Goal: Communication & Community: Answer question/provide support

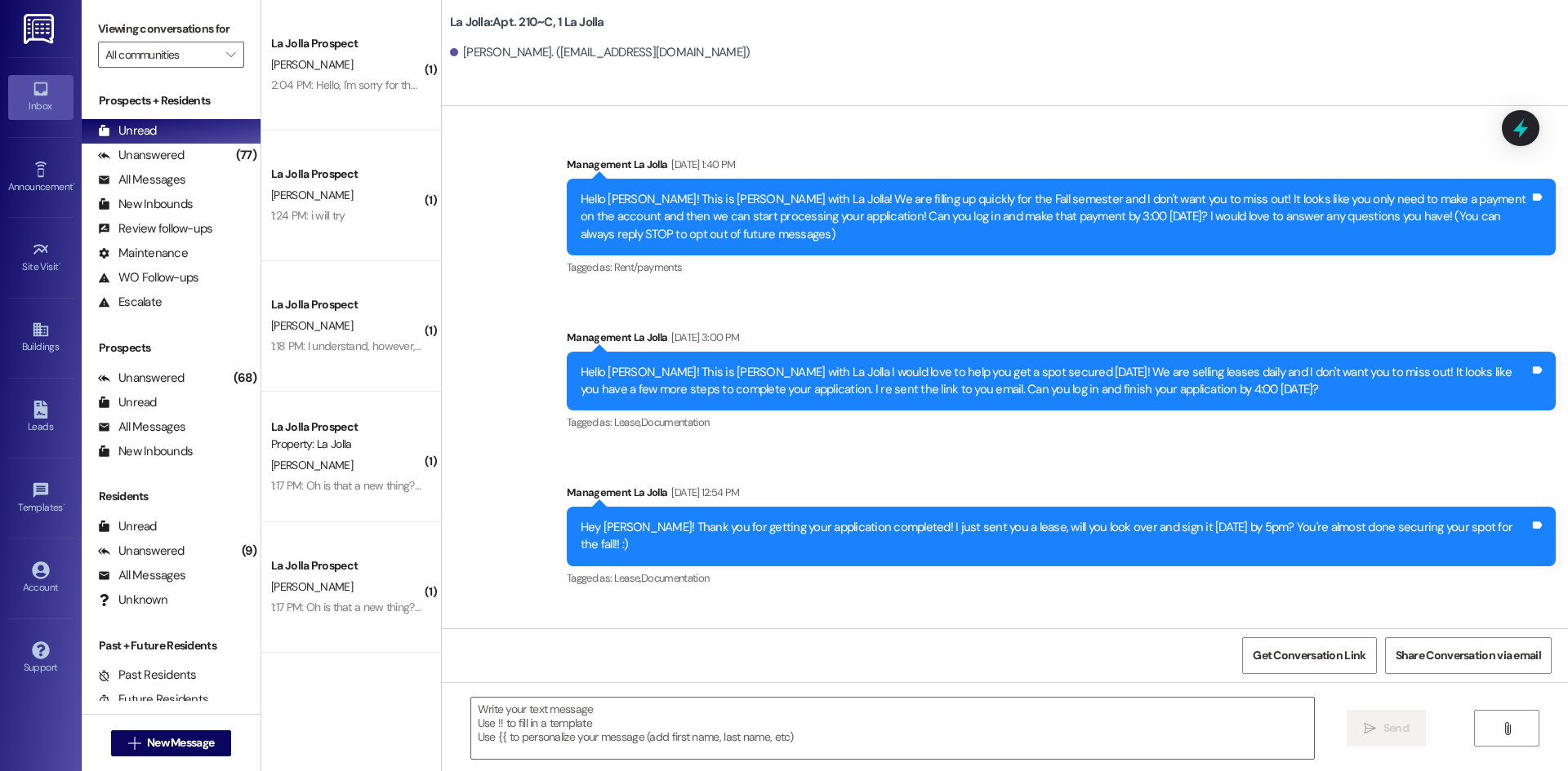
scroll to position [27867, 0]
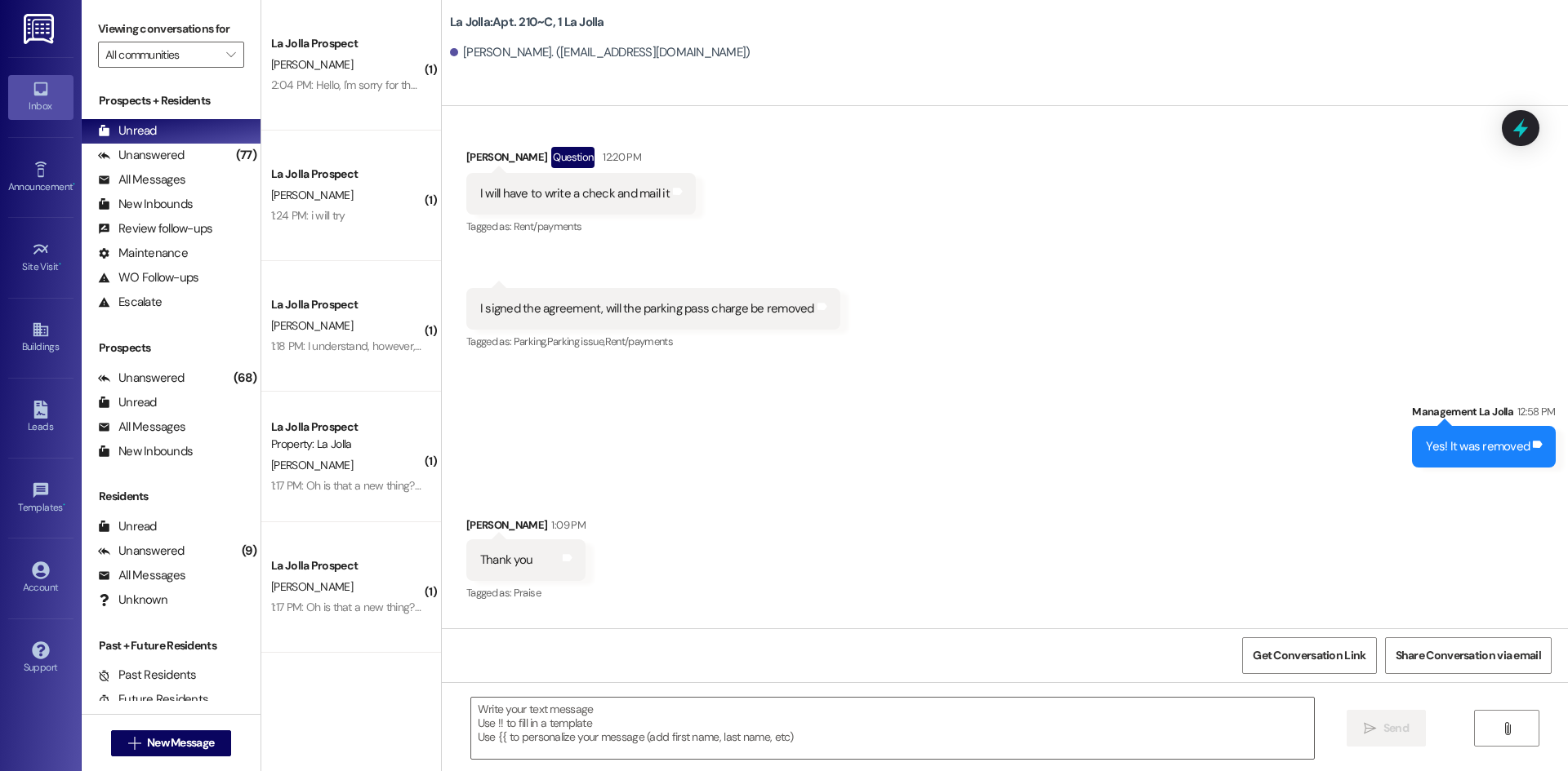
click at [314, 63] on div "T. Deuschle" at bounding box center [347, 64] width 154 height 21
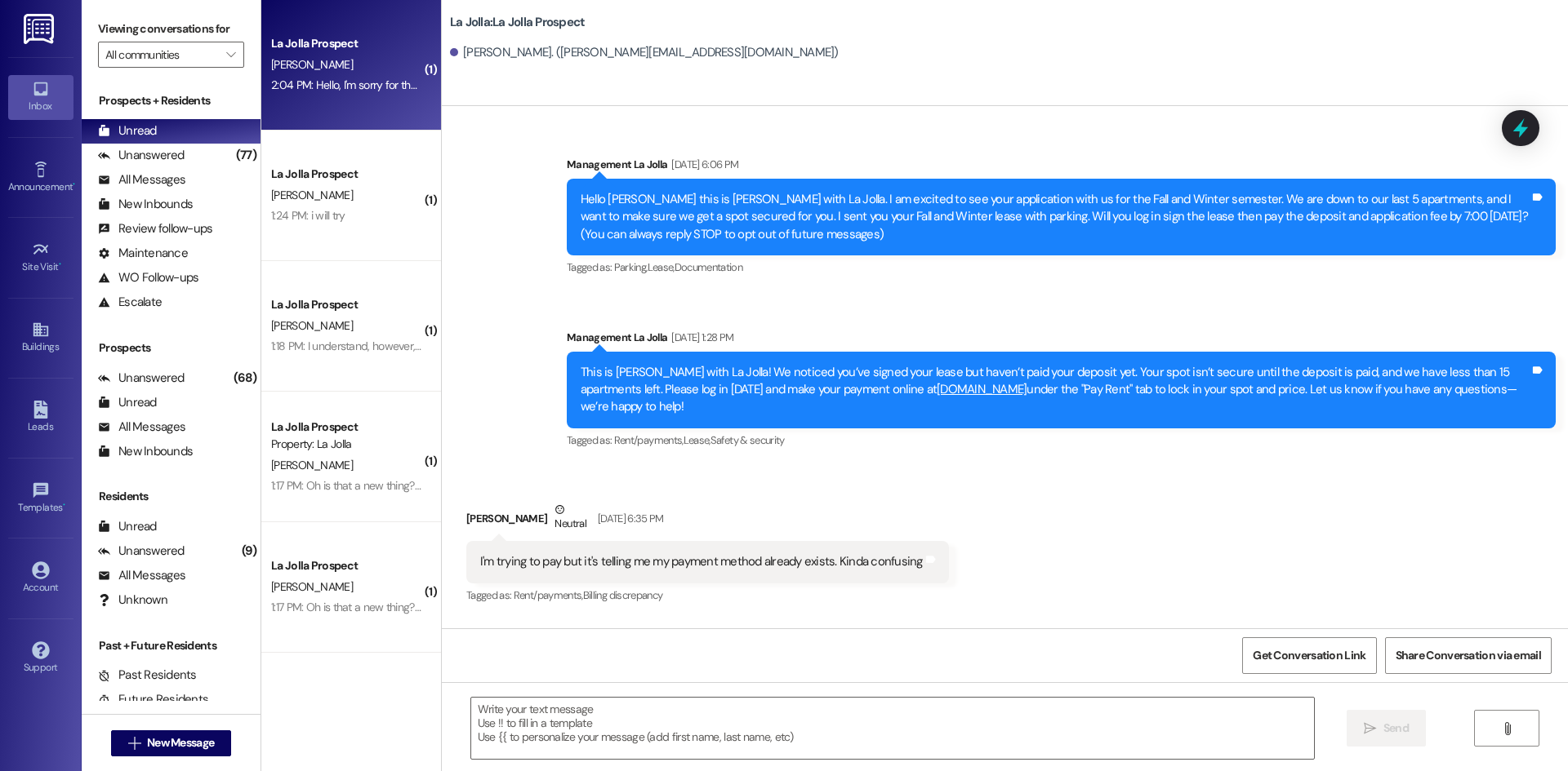
scroll to position [392, 0]
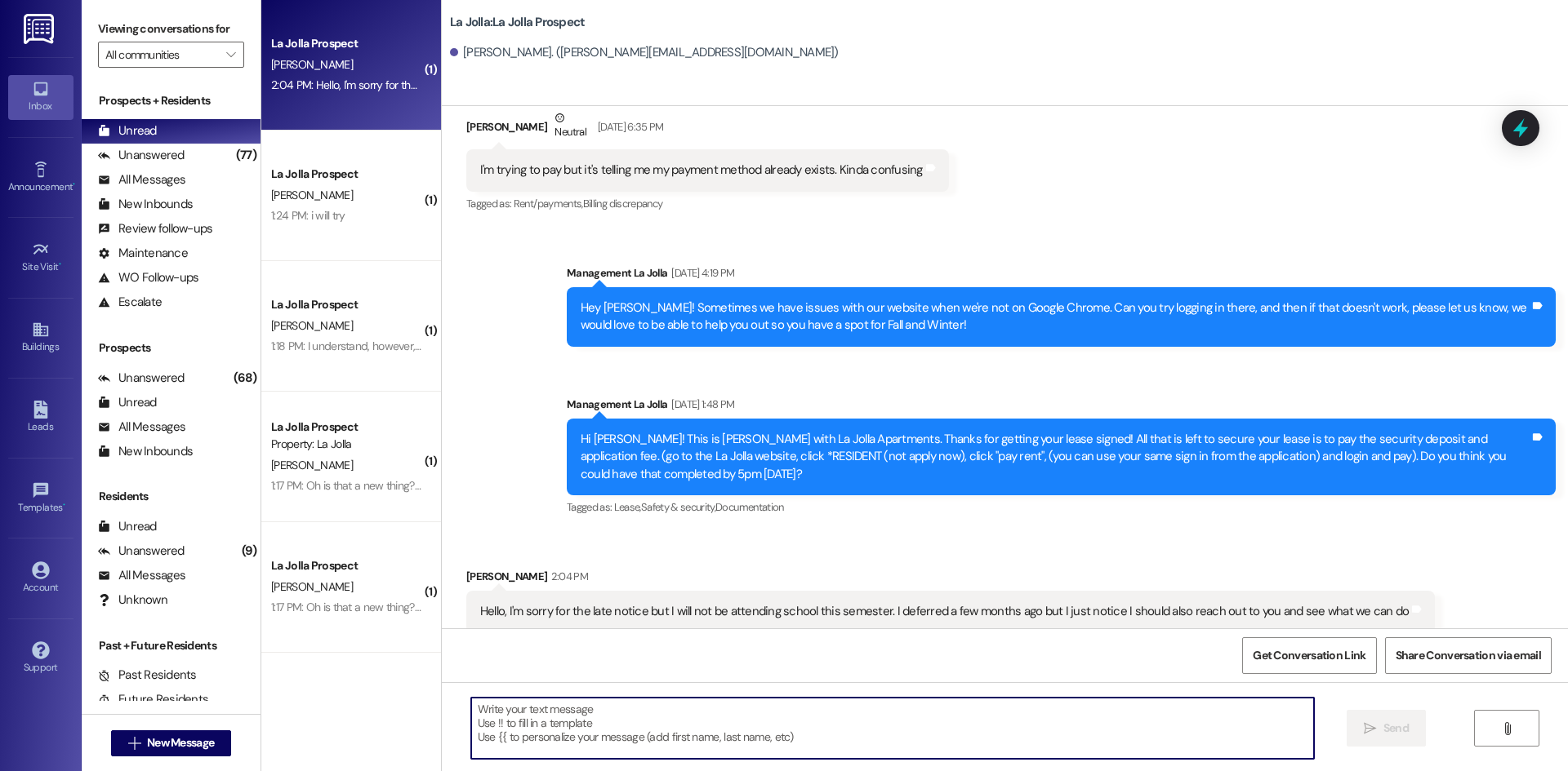
click at [717, 719] on textarea at bounding box center [893, 728] width 843 height 62
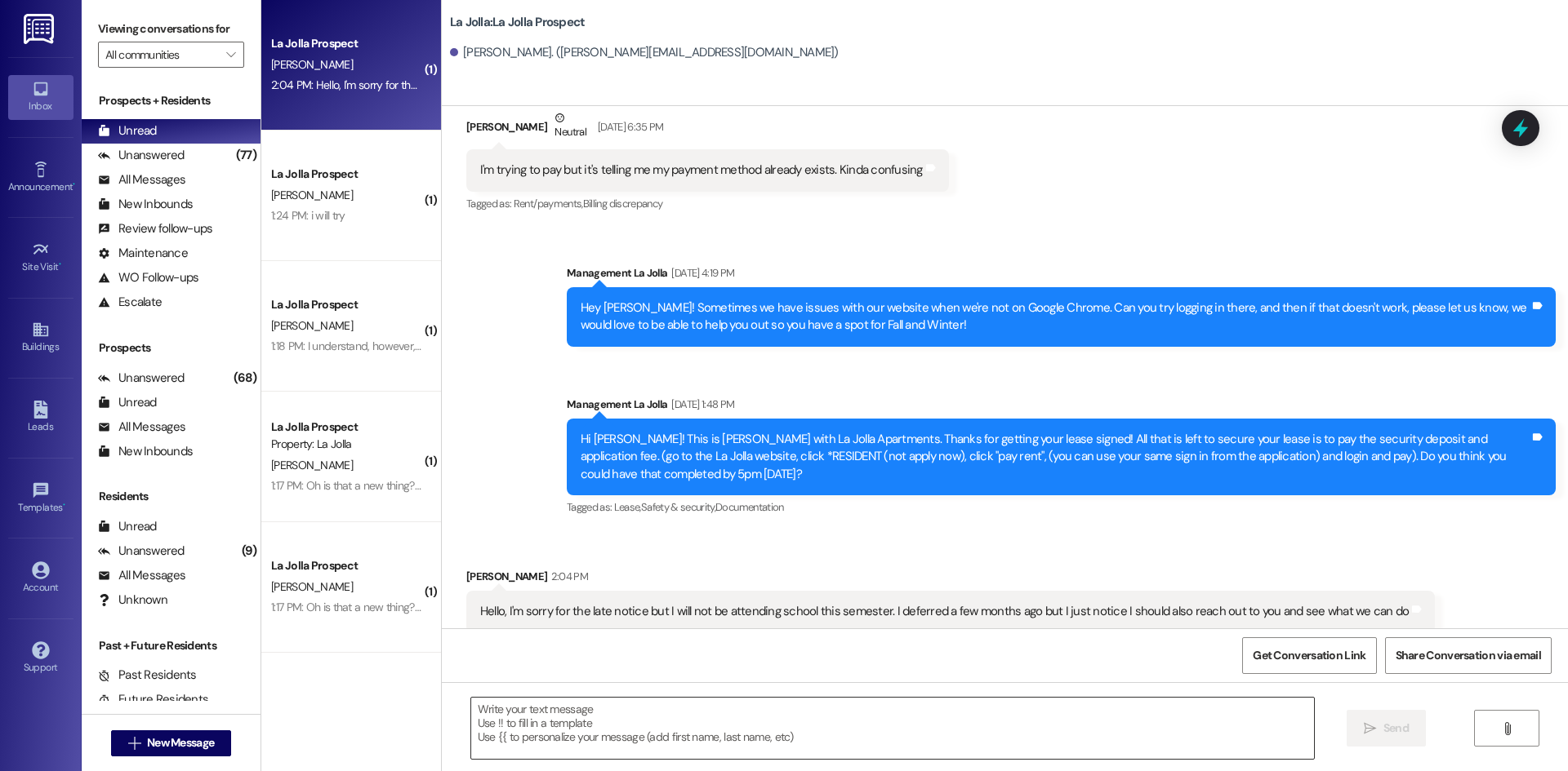
click at [555, 709] on textarea at bounding box center [893, 728] width 843 height 62
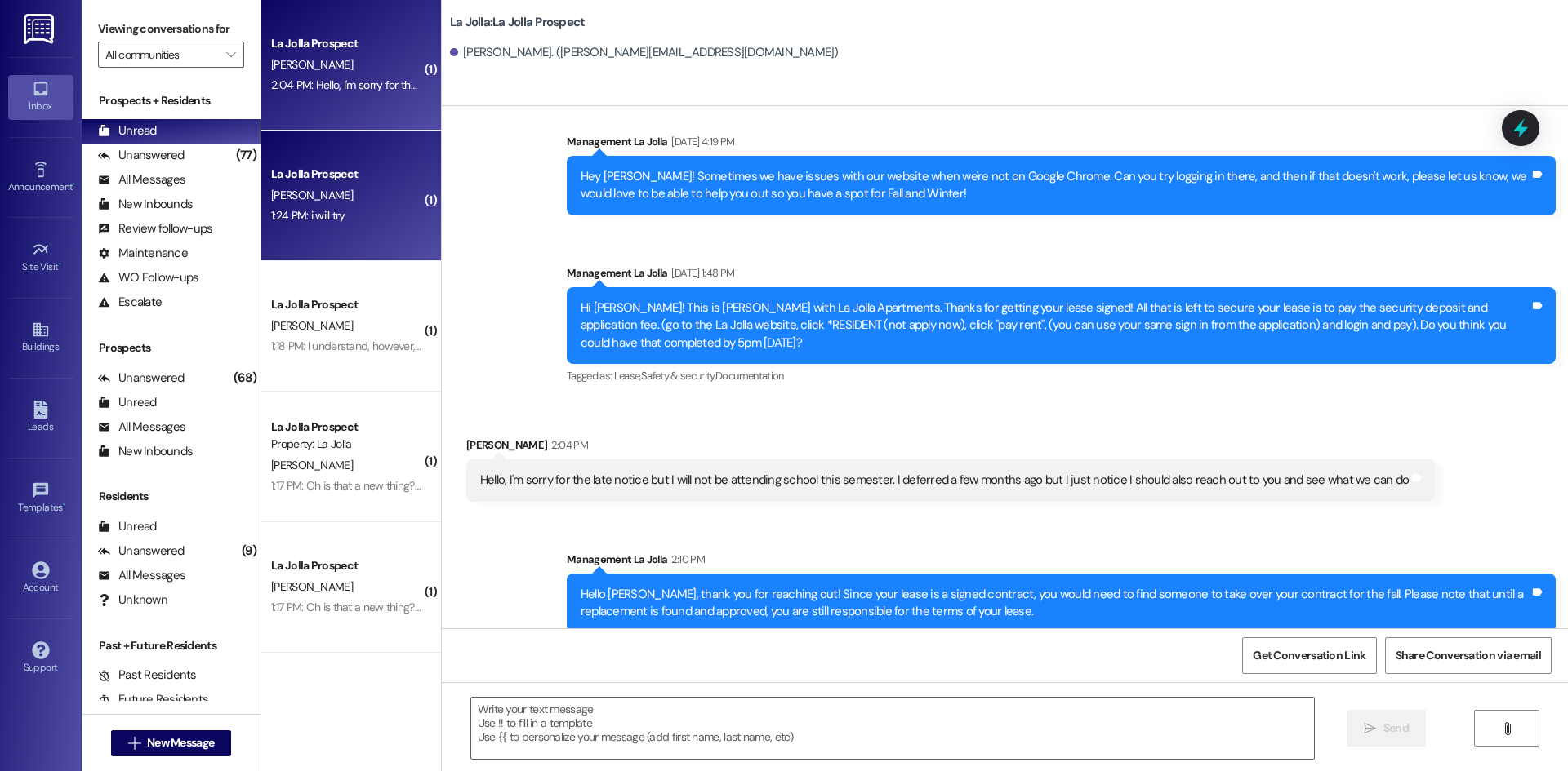
click at [355, 236] on div "La Jolla Prospect M. Andrade 1:24 PM: i will try 1:24 PM: i will try" at bounding box center [351, 196] width 180 height 131
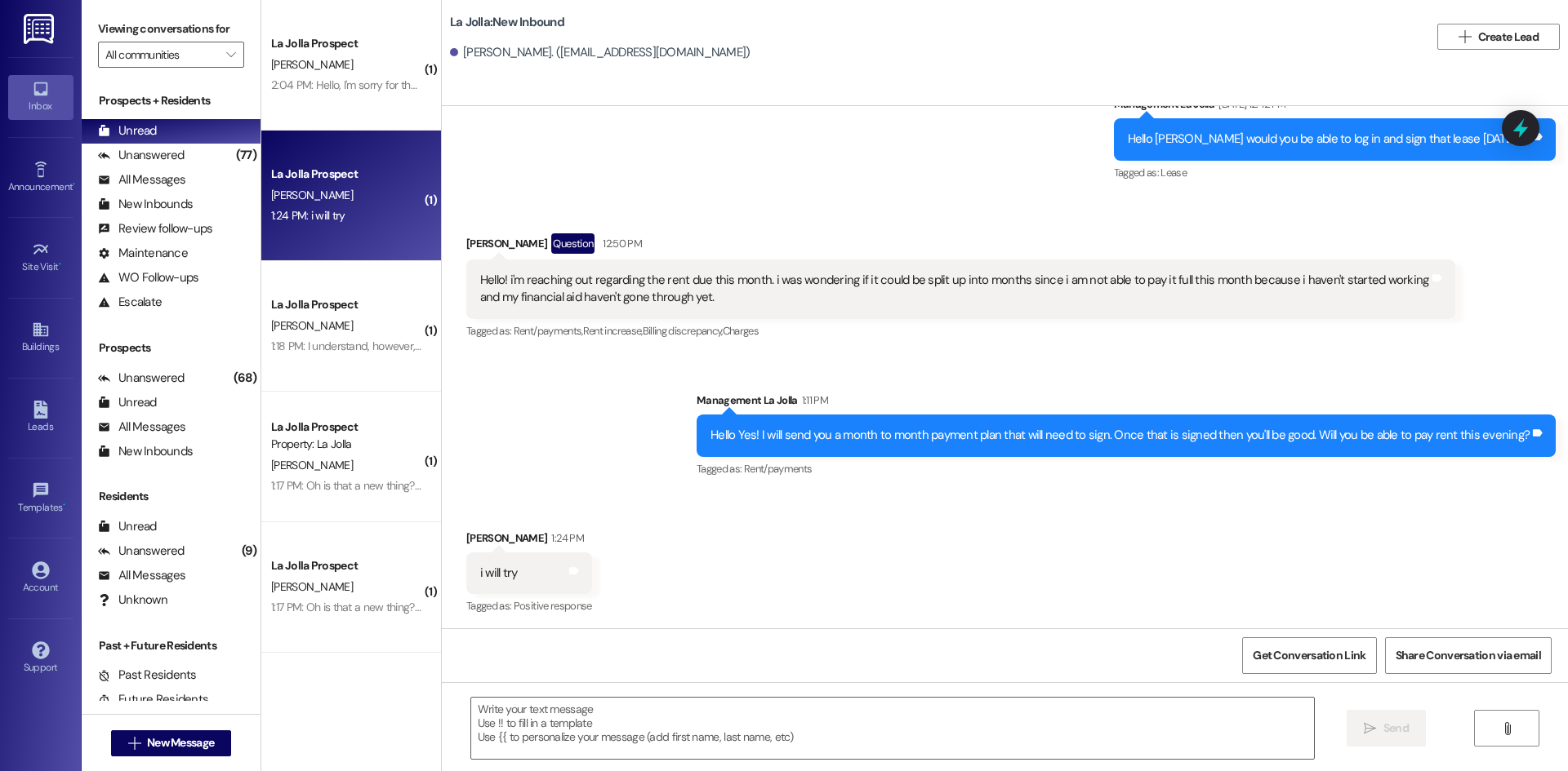
scroll to position [1978, 0]
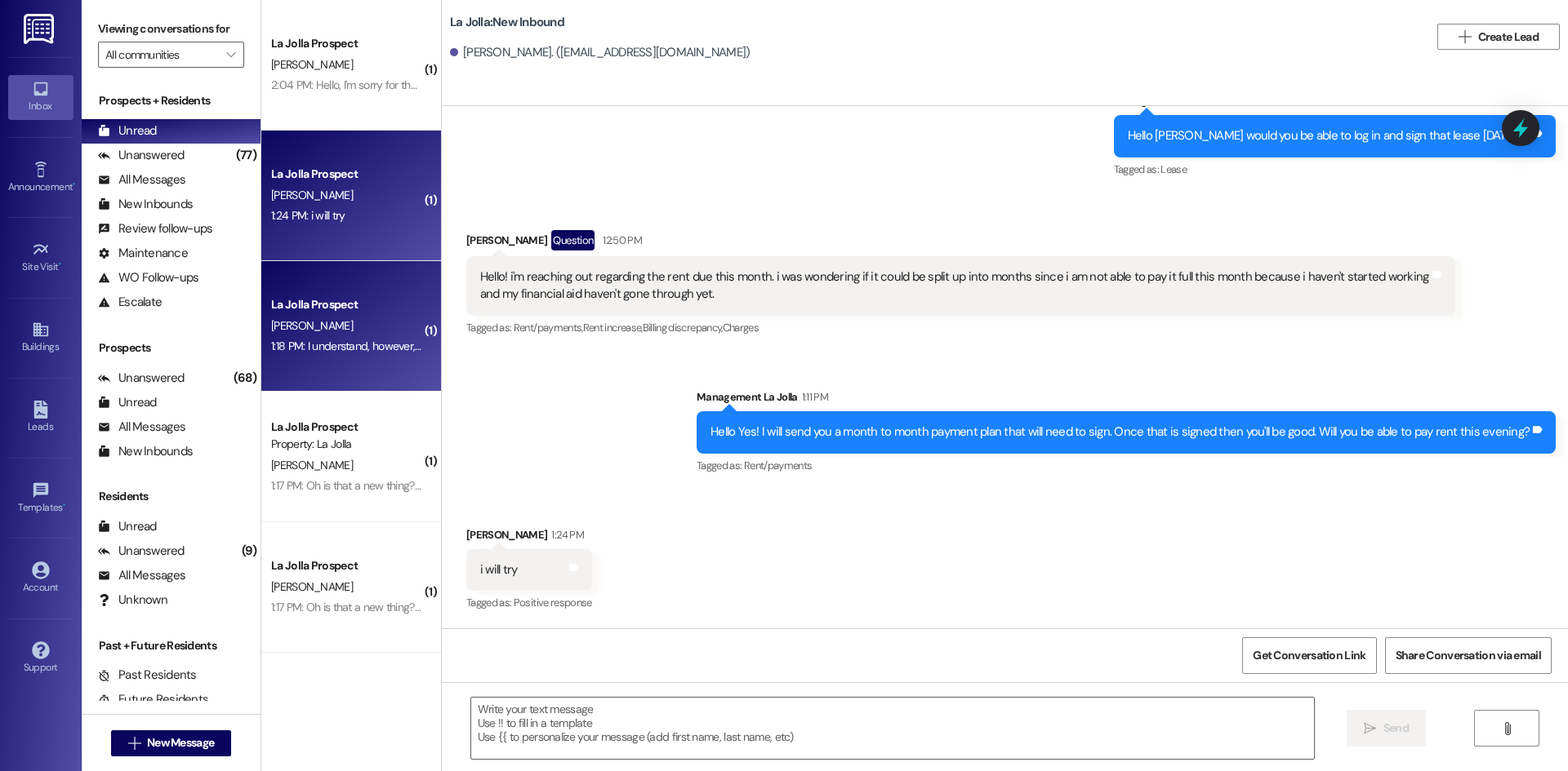
click at [388, 320] on div "L. Quinn" at bounding box center [347, 325] width 154 height 21
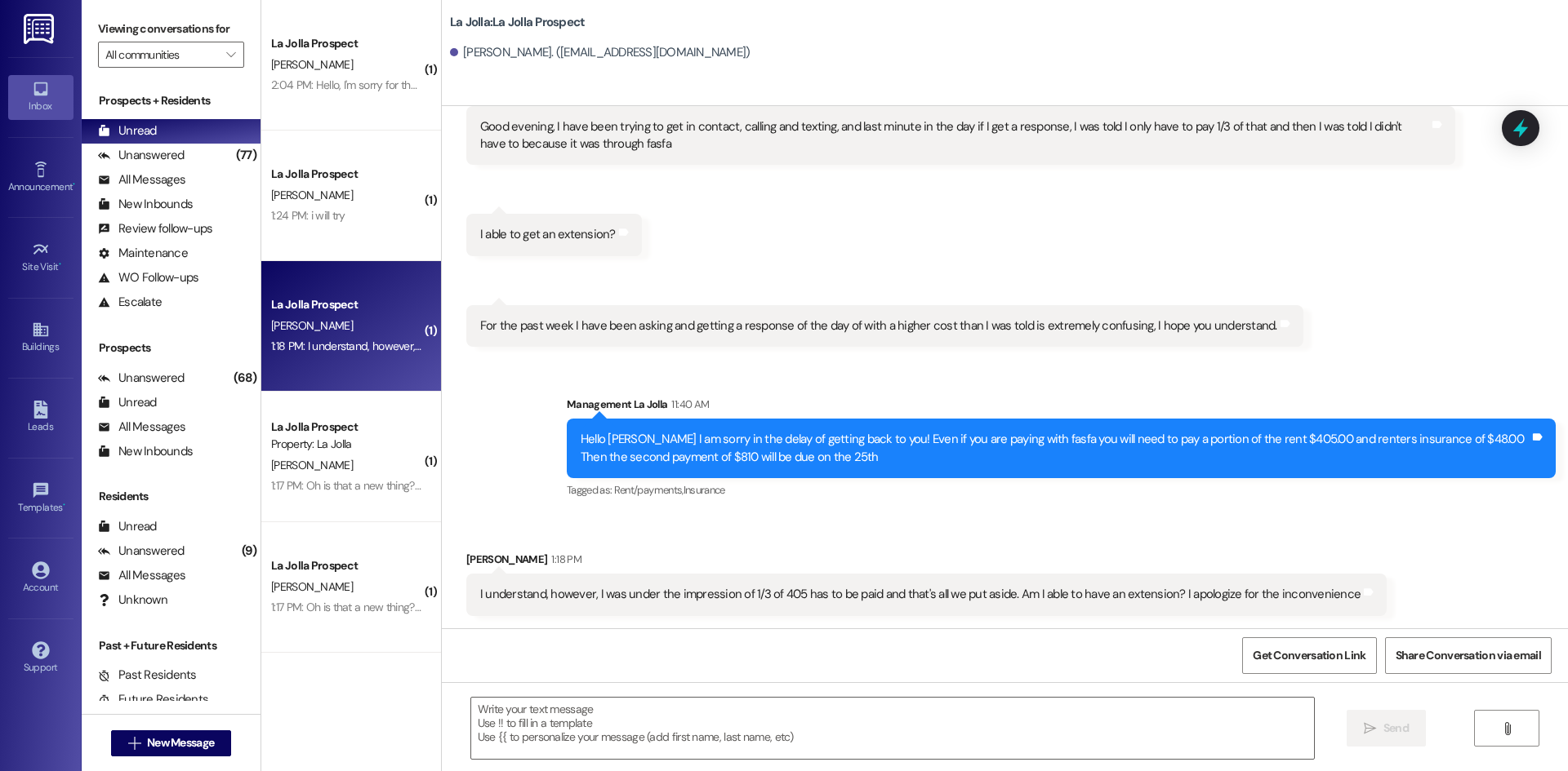
scroll to position [2670, 0]
click at [554, 707] on textarea at bounding box center [893, 728] width 843 height 62
click at [565, 706] on textarea at bounding box center [893, 728] width 843 height 62
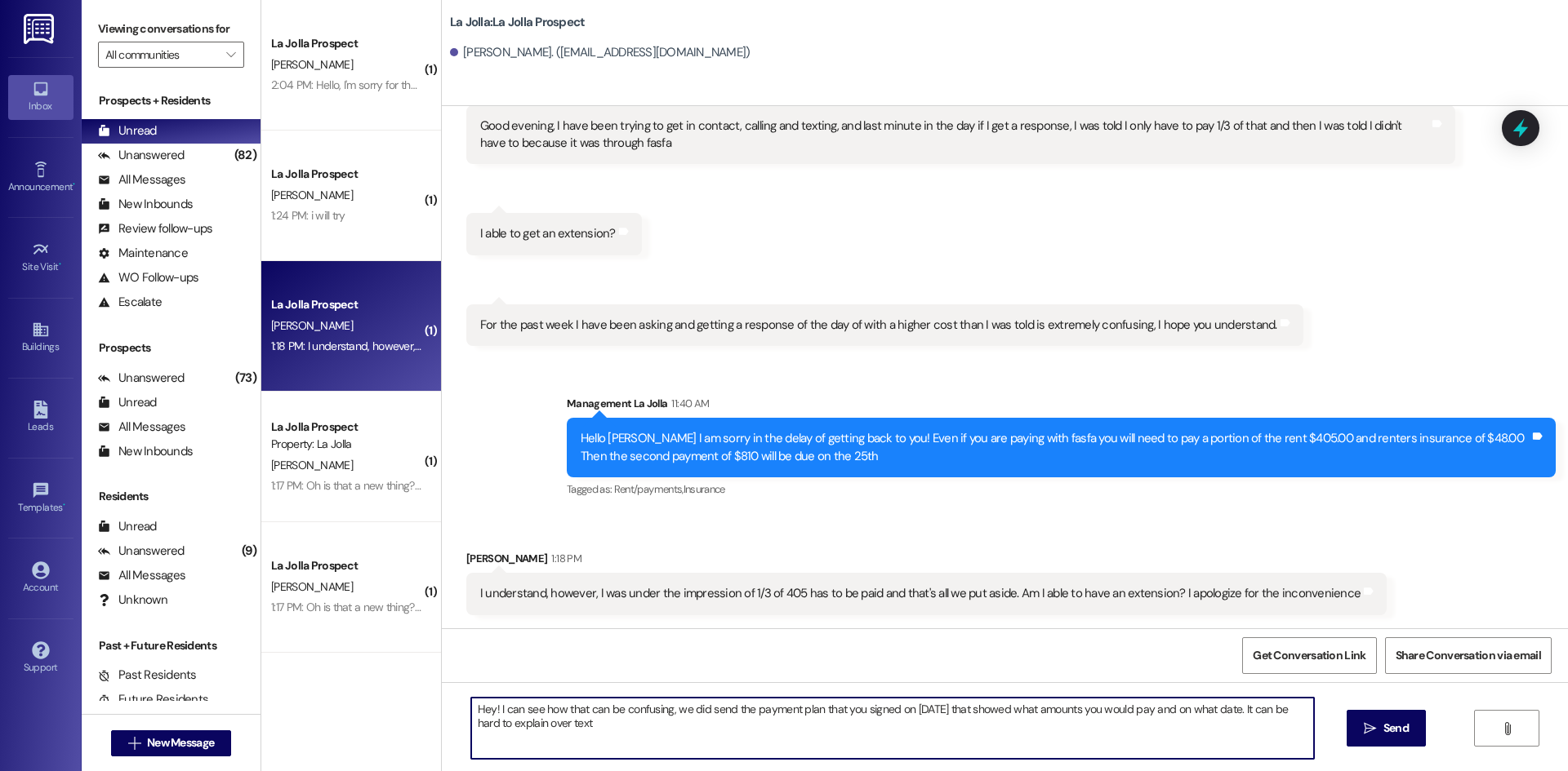
drag, startPoint x: 602, startPoint y: 730, endPoint x: 467, endPoint y: 711, distance: 136.3
click at [471, 711] on textarea "Hey! I can see how that can be confusing, we did send the payment plan that you…" at bounding box center [893, 728] width 843 height 62
type textarea "Hey! I can see how that can be confusing, we did send the payment plan that you…"
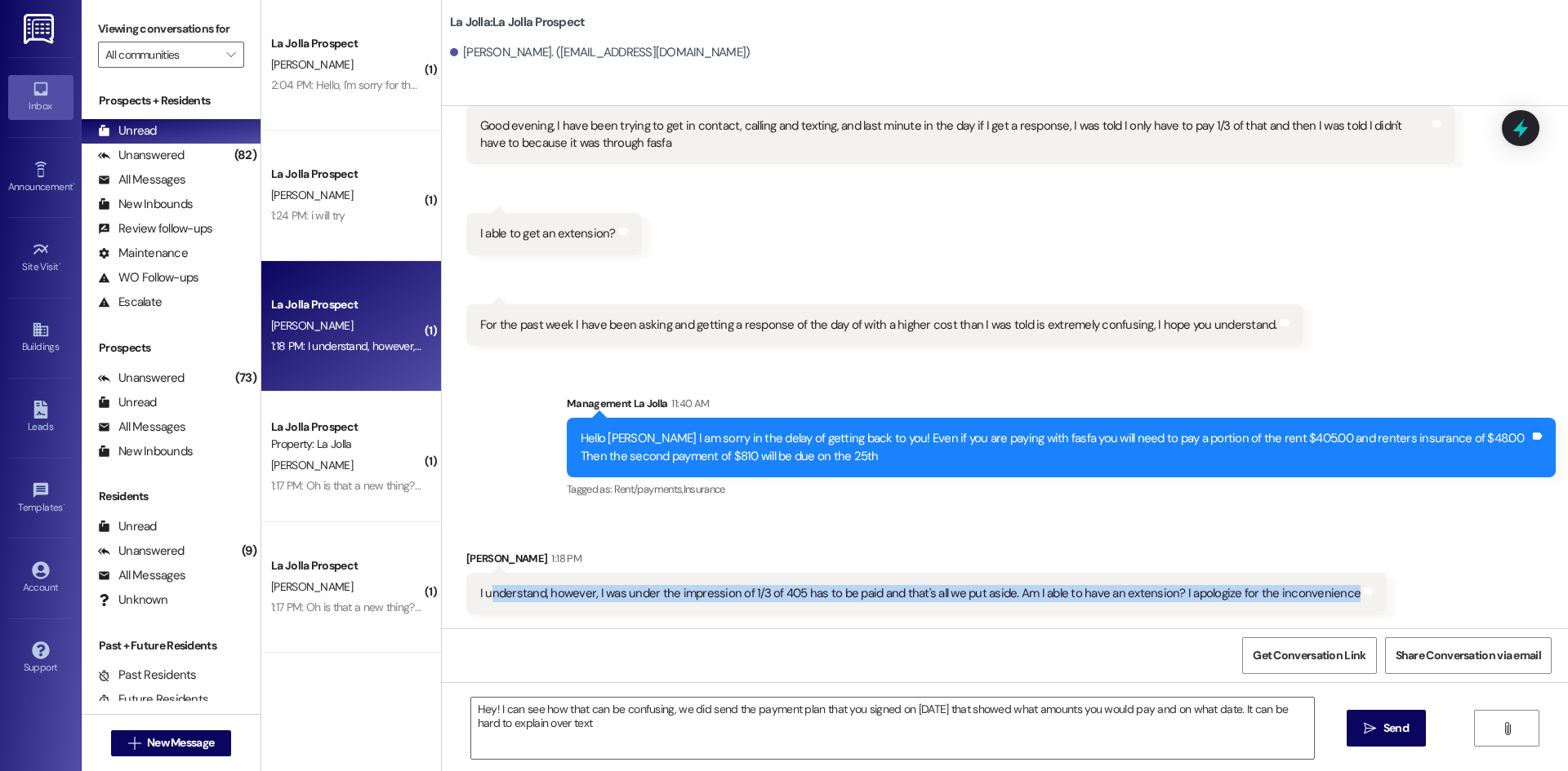
drag, startPoint x: 482, startPoint y: 597, endPoint x: 1332, endPoint y: 575, distance: 850.3
click at [1332, 575] on div "I understand, however, I was under the impression of 1/3 of 405 has to be paid …" at bounding box center [926, 593] width 920 height 42
click at [855, 620] on div "Received via SMS Lauryn Quinn 1:18 PM I understand, however, I was under the im…" at bounding box center [926, 582] width 945 height 89
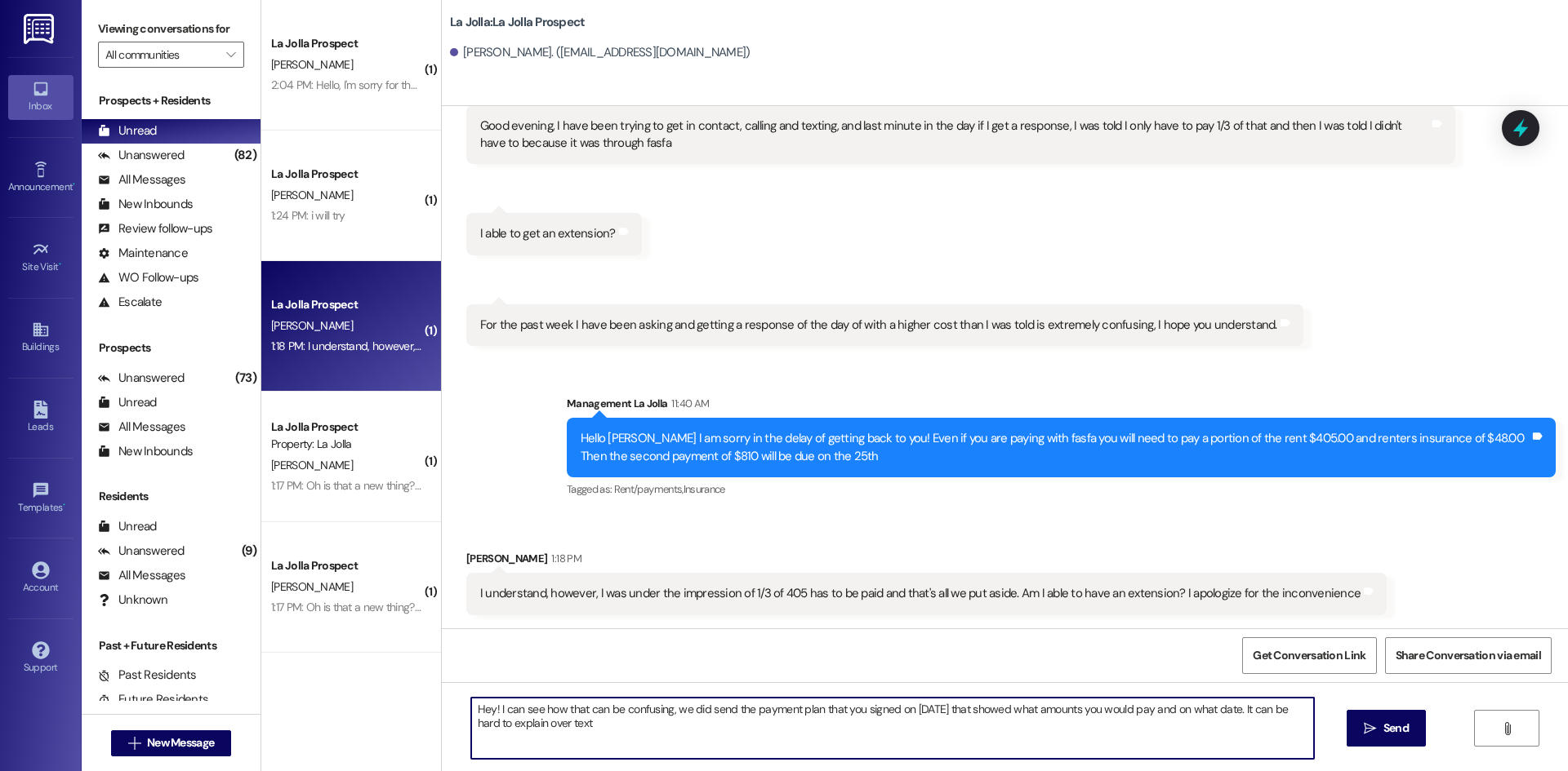
drag, startPoint x: 592, startPoint y: 734, endPoint x: 429, endPoint y: 697, distance: 167.1
click at [442, 697] on div "Hey! I can see how that can be confusing, we did send the payment plan that you…" at bounding box center [1005, 743] width 1126 height 122
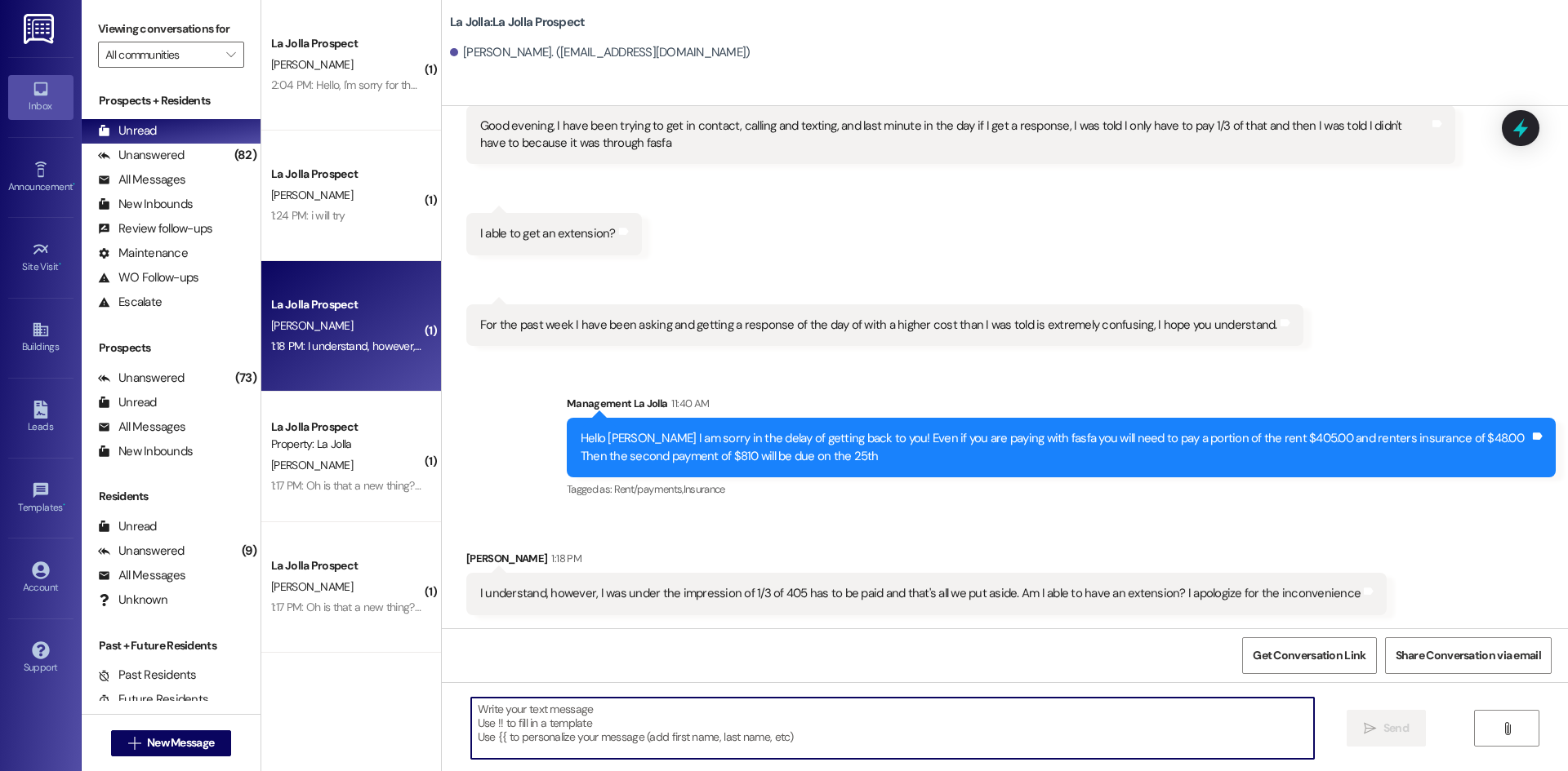
scroll to position [82, 0]
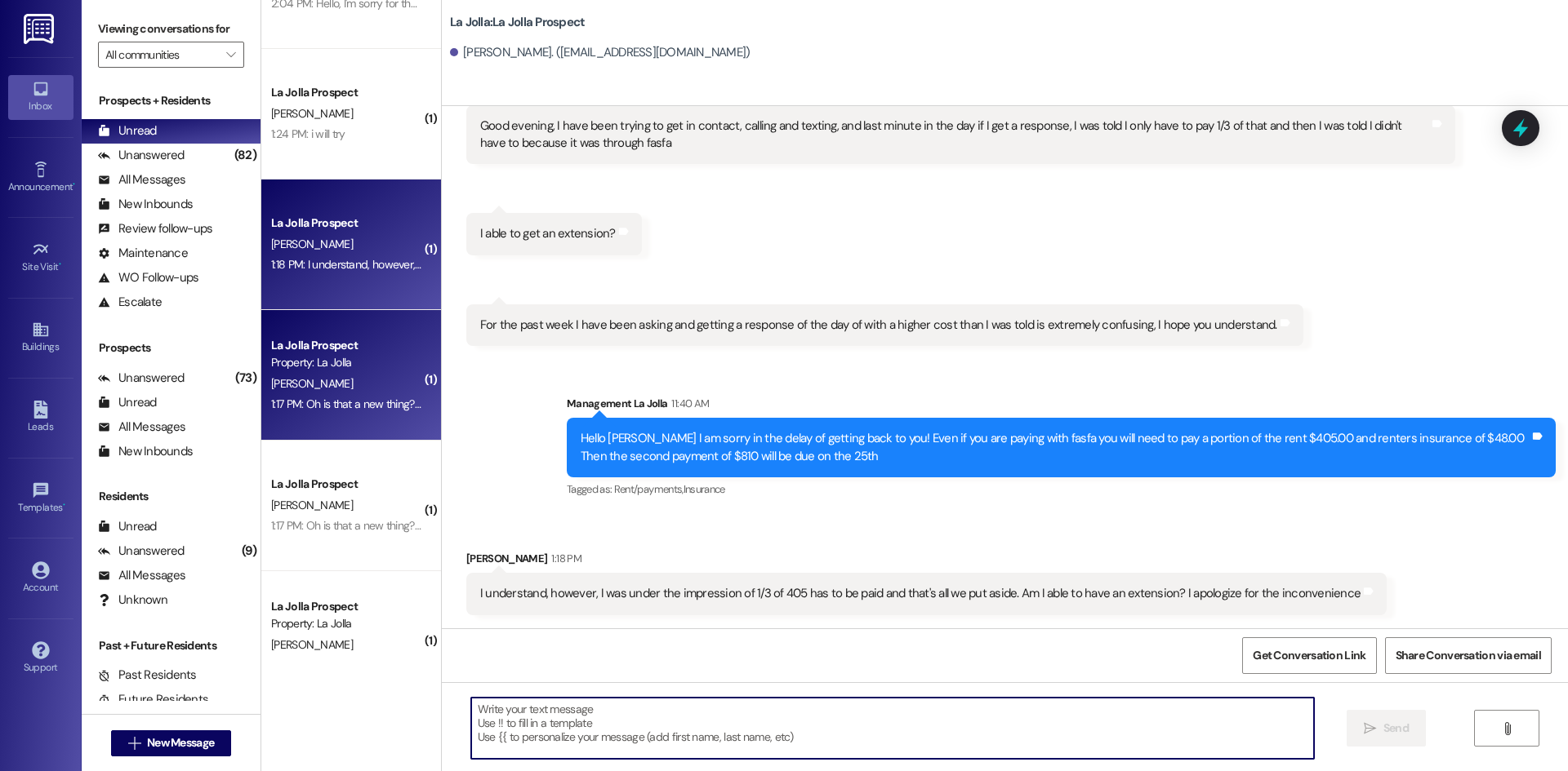
click at [355, 392] on div "[PERSON_NAME]" at bounding box center [347, 384] width 154 height 21
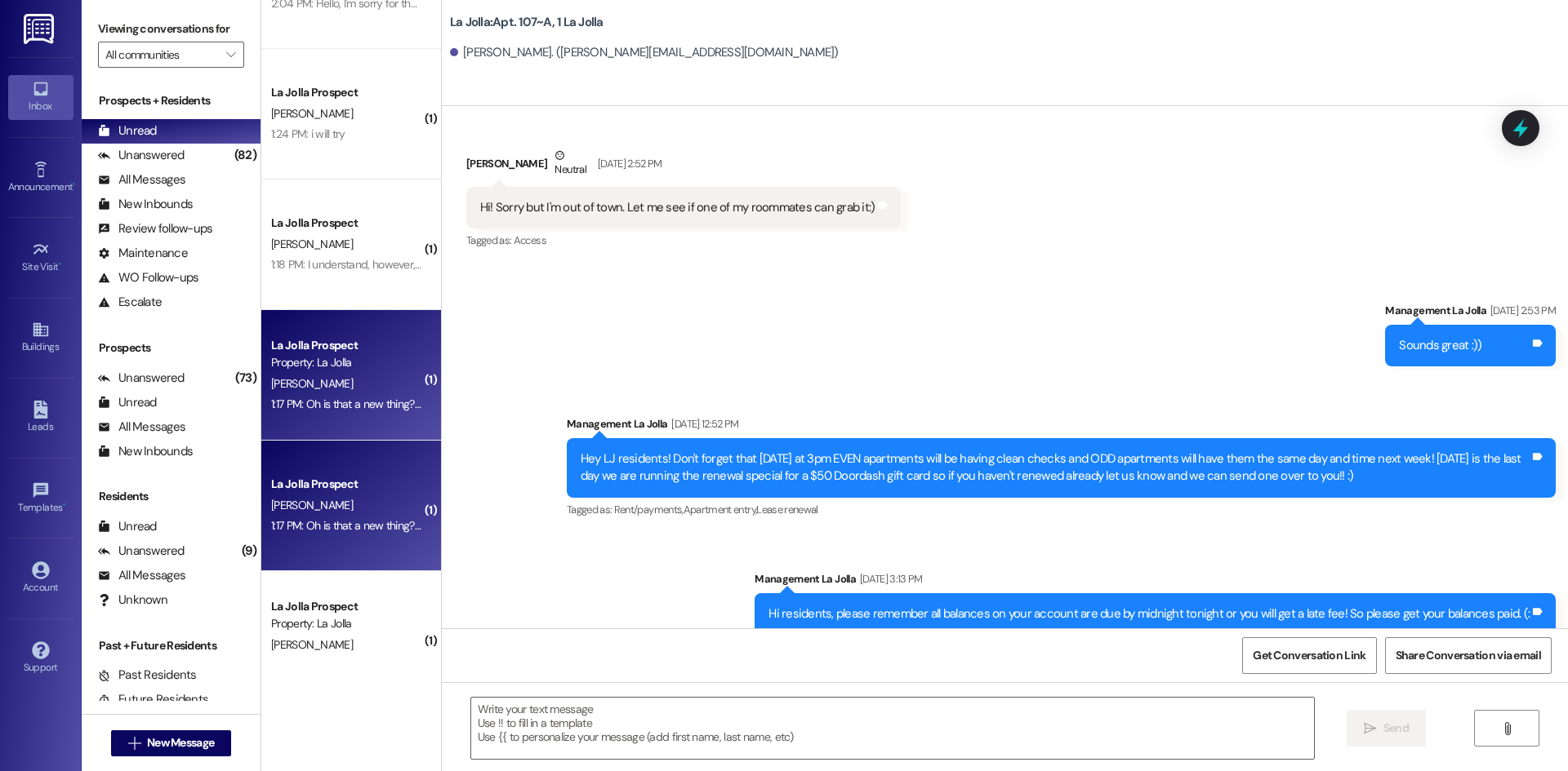
scroll to position [19144, 0]
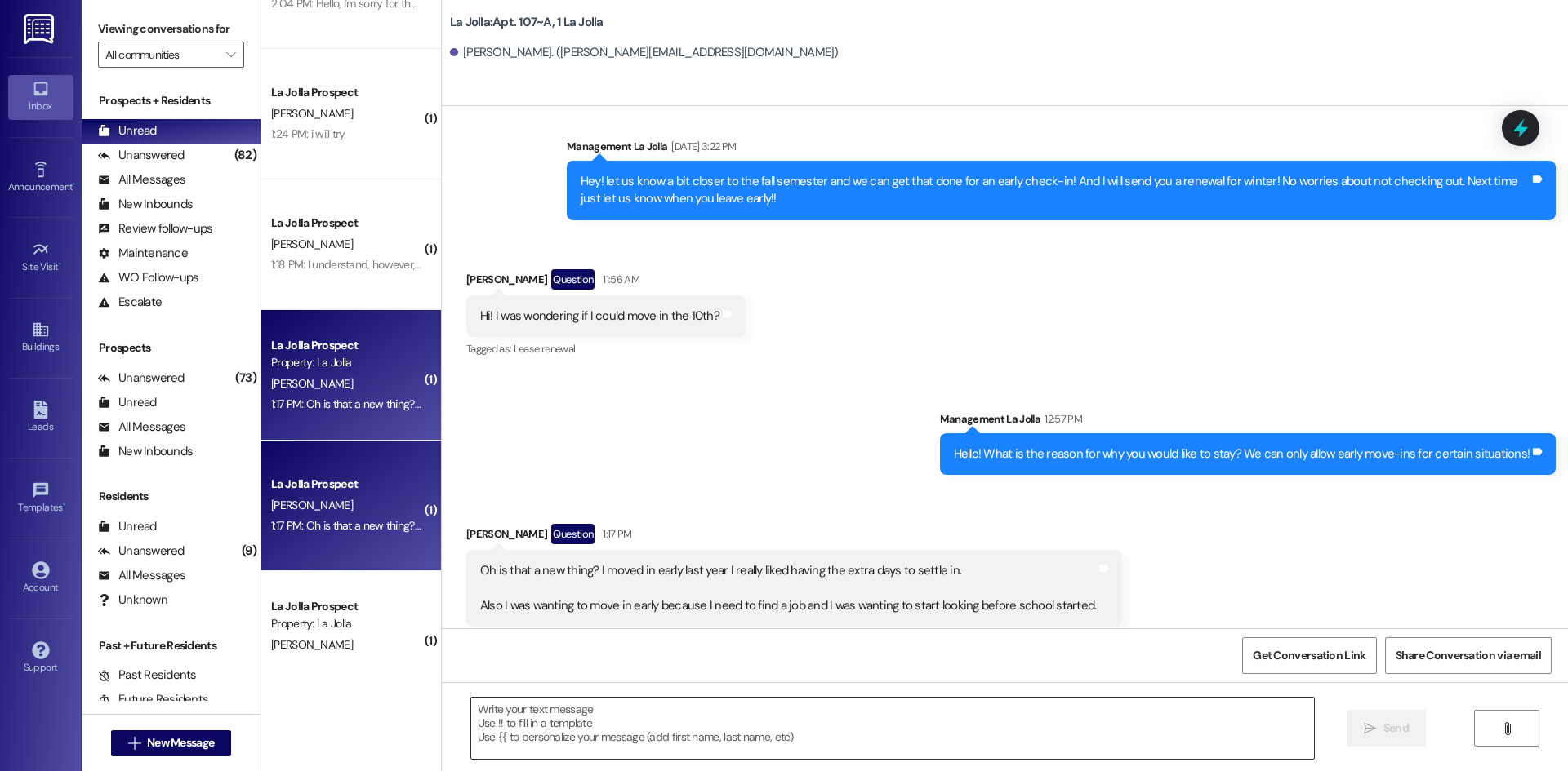
click at [588, 726] on textarea at bounding box center [893, 728] width 843 height 62
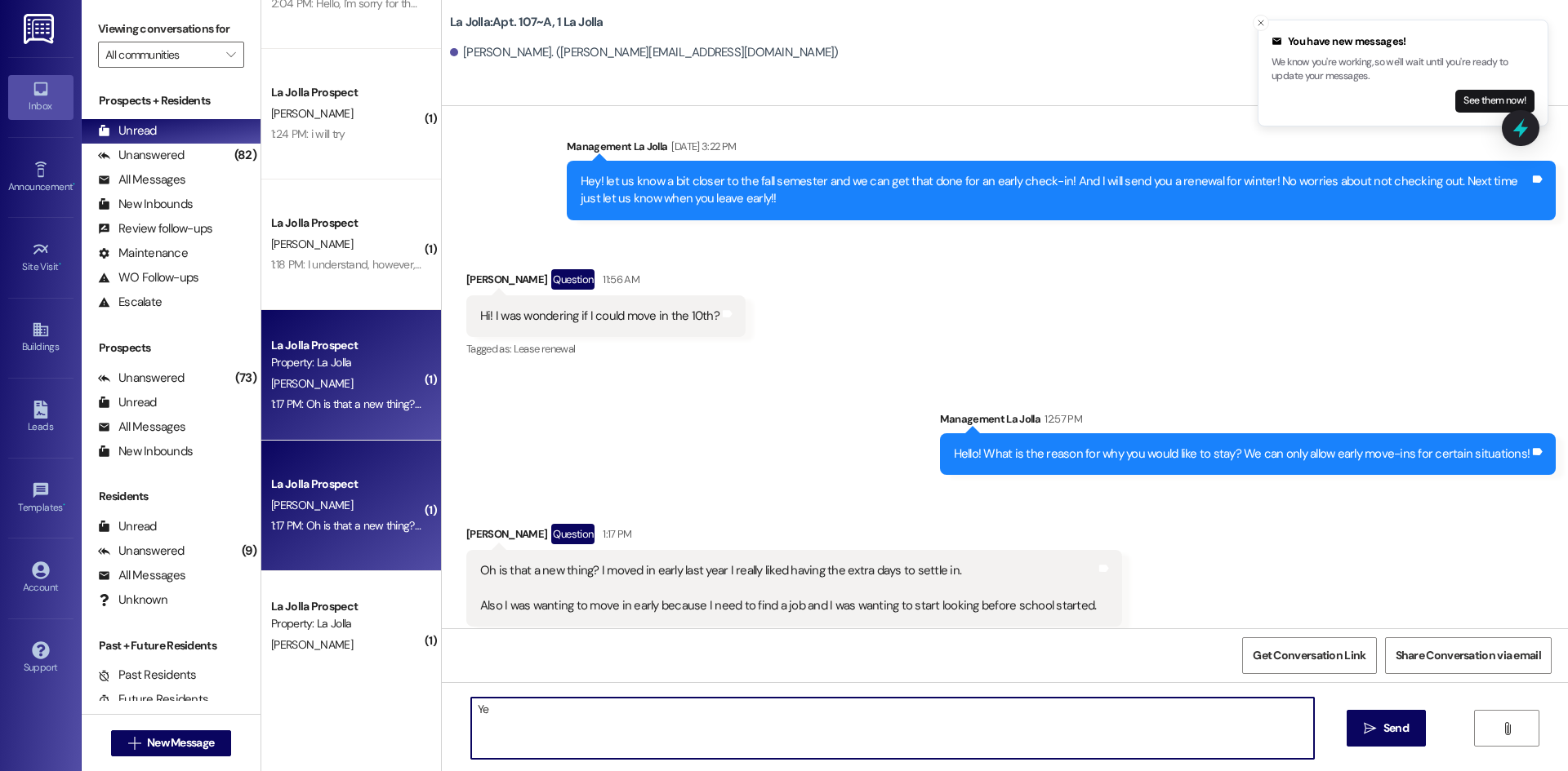
type textarea "Y"
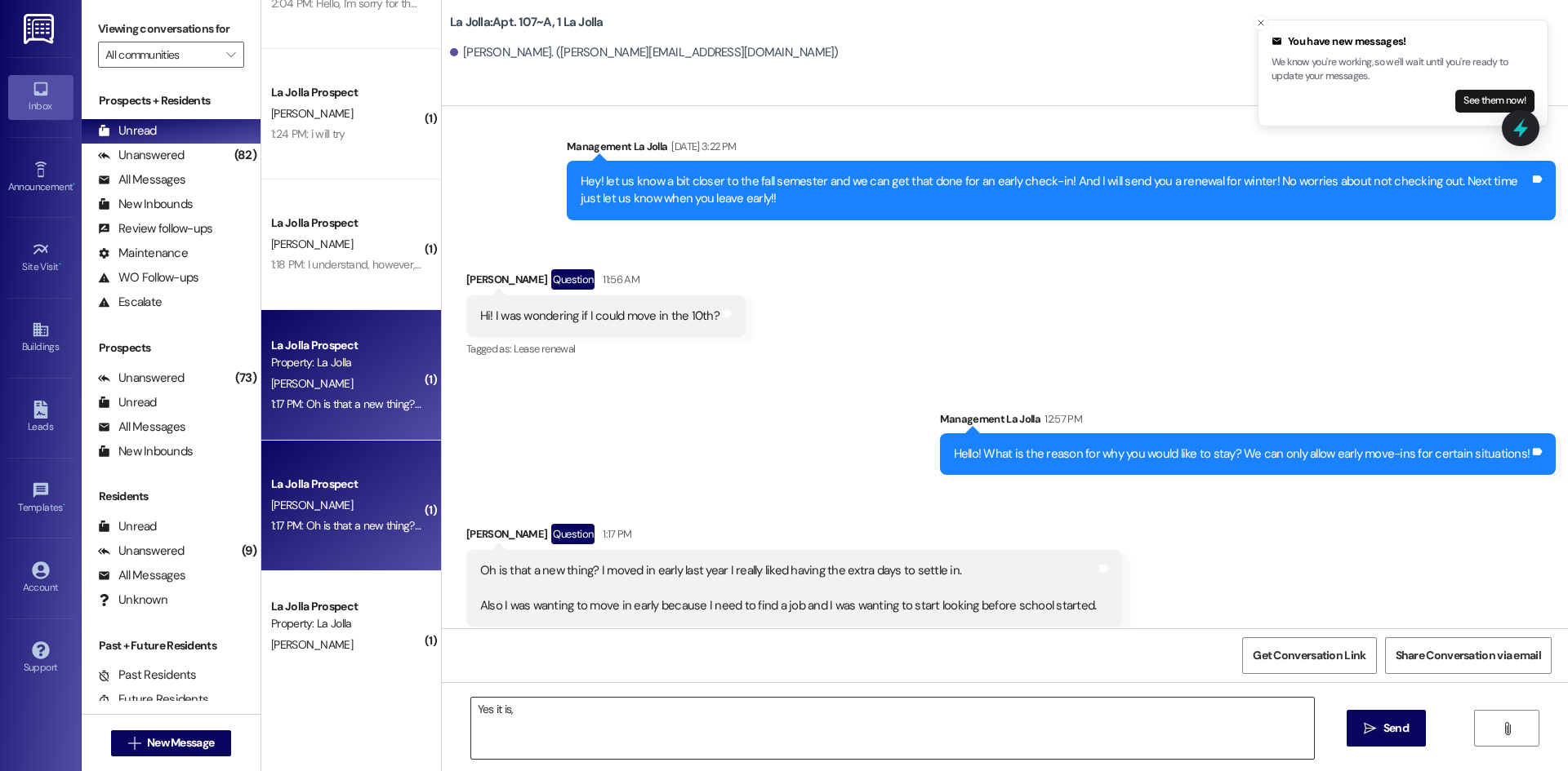
drag, startPoint x: 546, startPoint y: 712, endPoint x: 521, endPoint y: 702, distance: 26.9
click at [546, 712] on textarea "Yes it is," at bounding box center [893, 728] width 843 height 62
click at [544, 716] on textarea "Yes it is," at bounding box center [893, 728] width 843 height 62
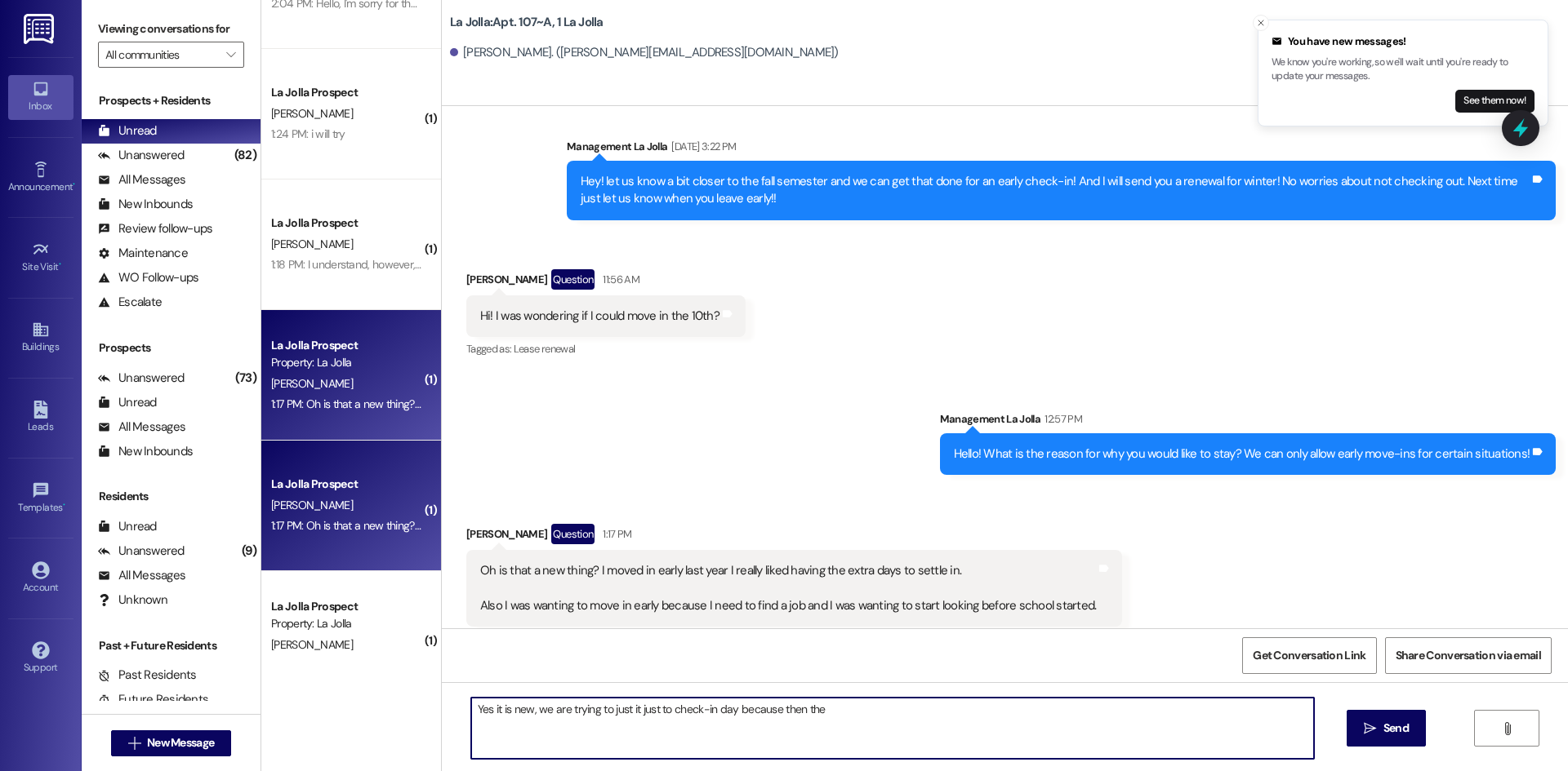
click at [895, 712] on textarea "Yes it is new, we are trying to just it just to check-in day because then the" at bounding box center [893, 728] width 843 height 62
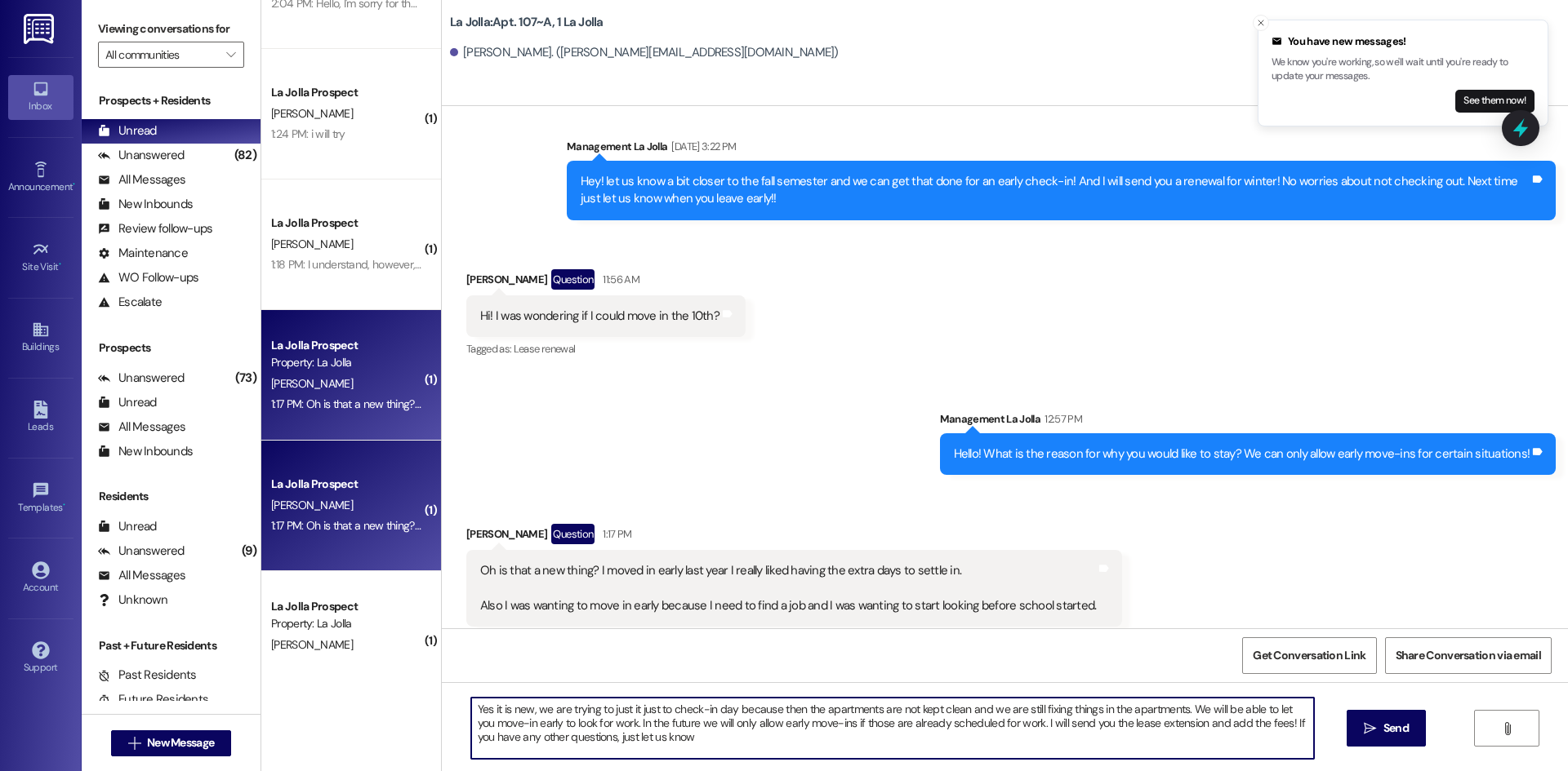
type textarea "Yes it is new, we are trying to just it just to check-in day because then the a…"
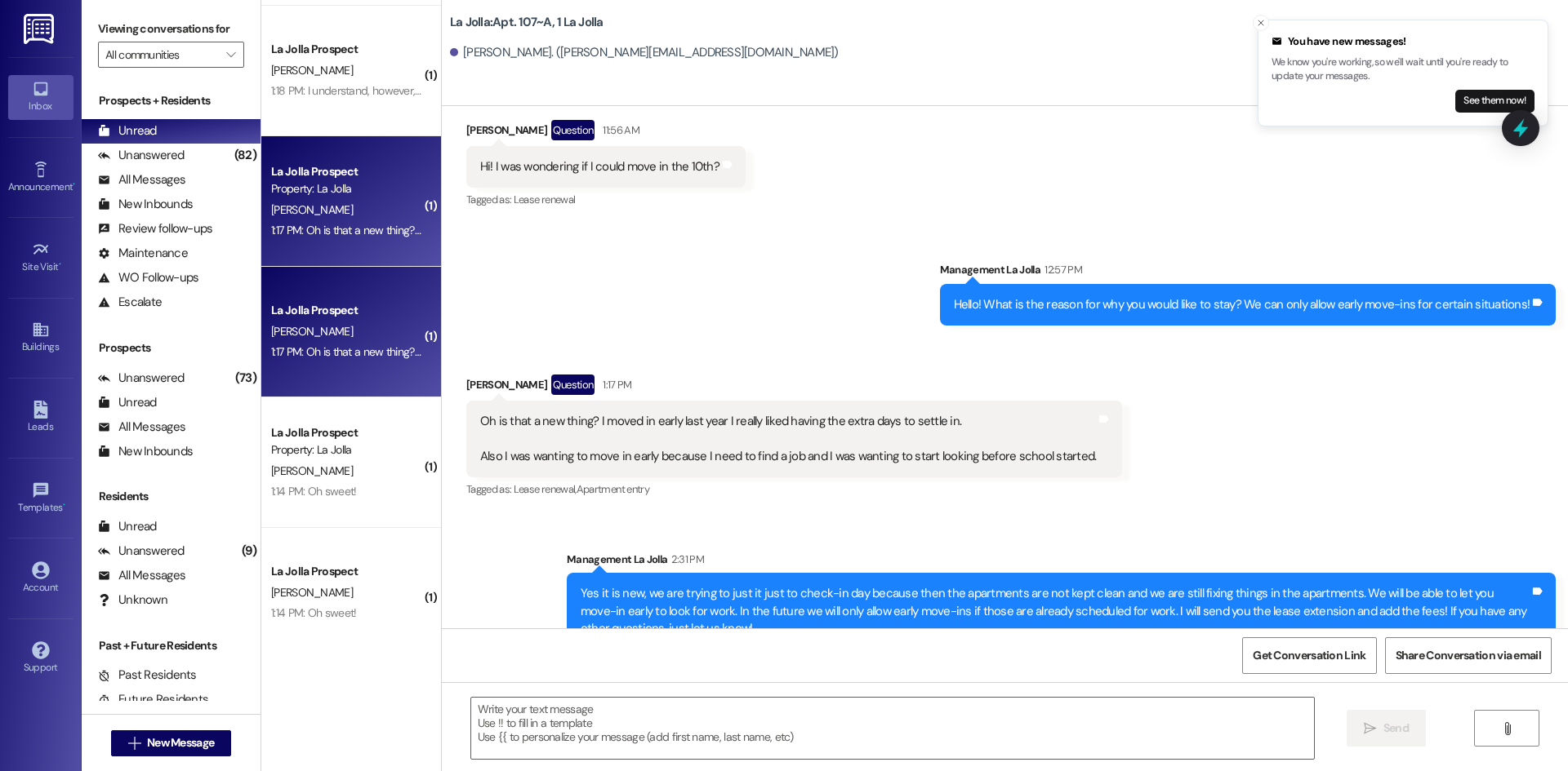
scroll to position [259, 0]
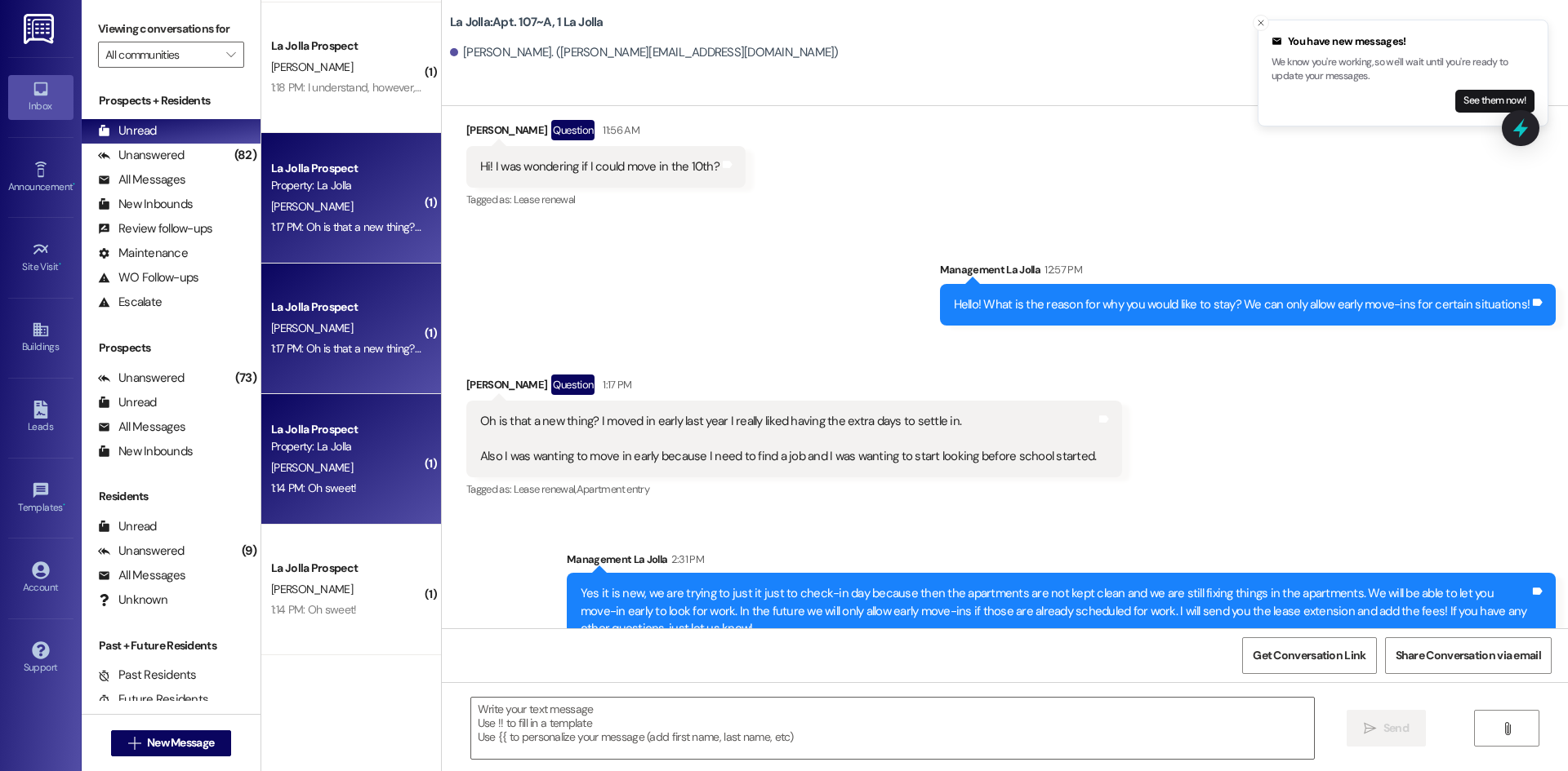
click at [366, 435] on div "La Jolla Prospect" at bounding box center [346, 430] width 152 height 18
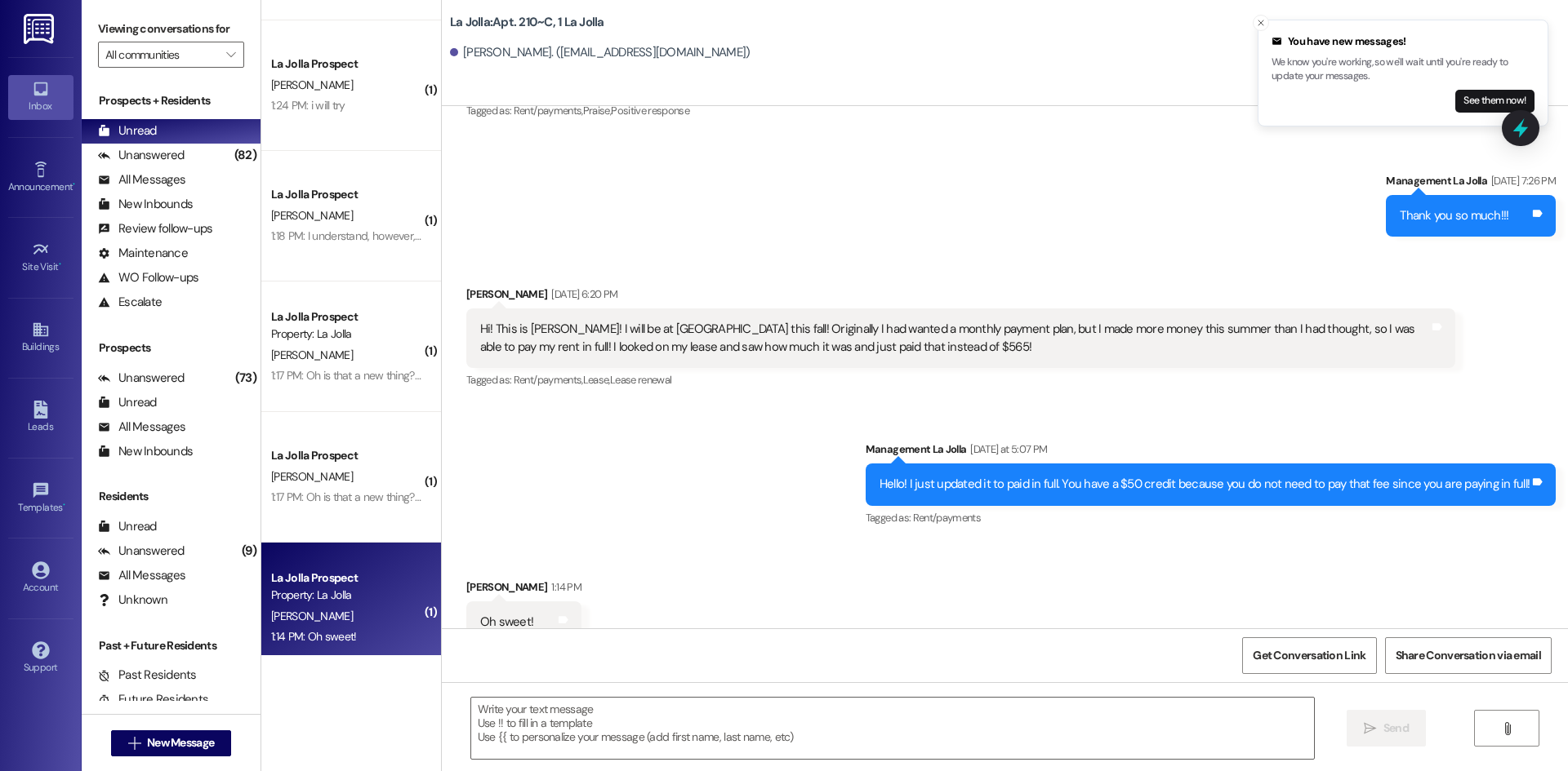
scroll to position [0, 0]
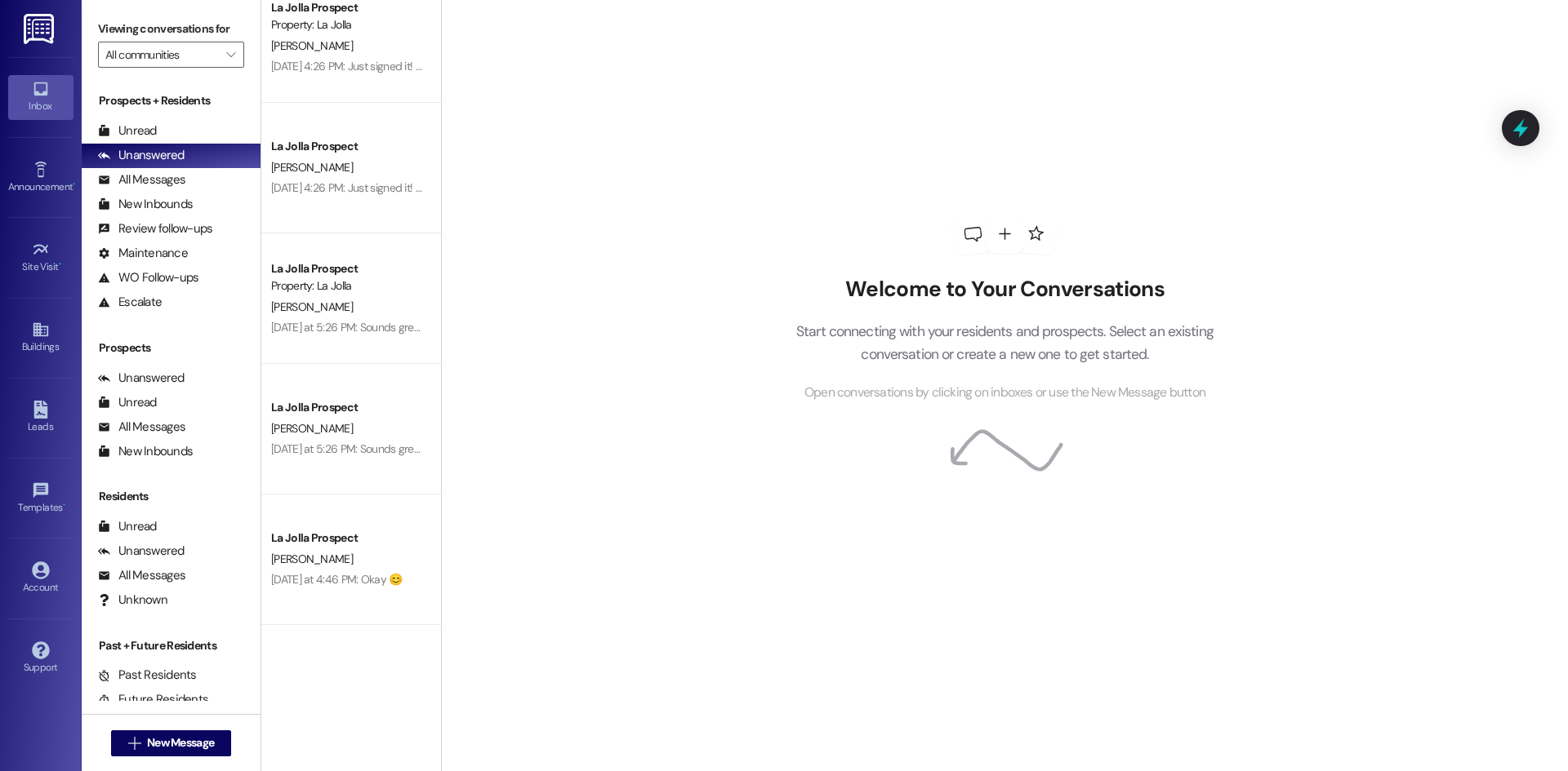
scroll to position [1551, 0]
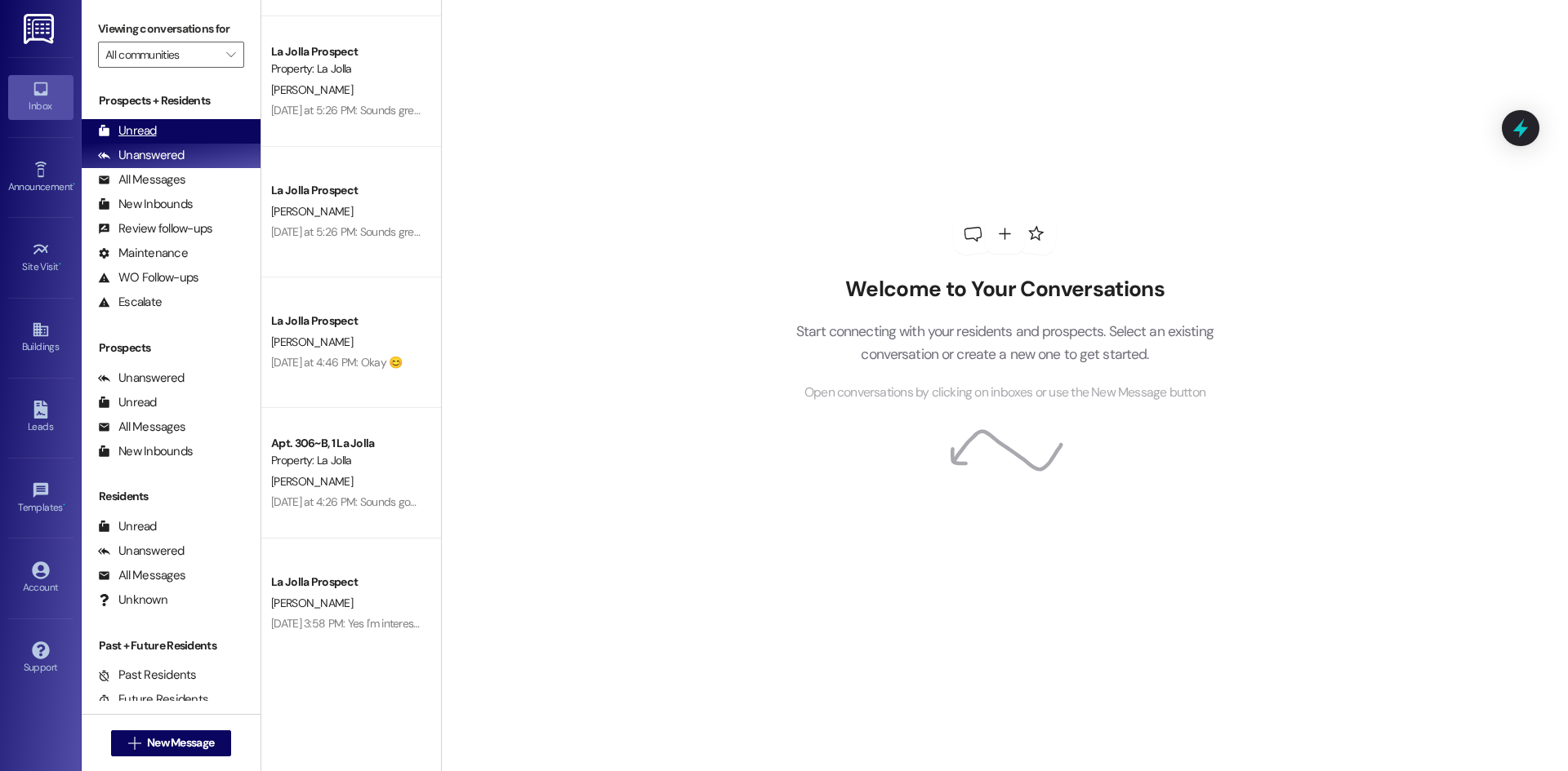
click at [196, 120] on div "Unread (0)" at bounding box center [171, 131] width 179 height 24
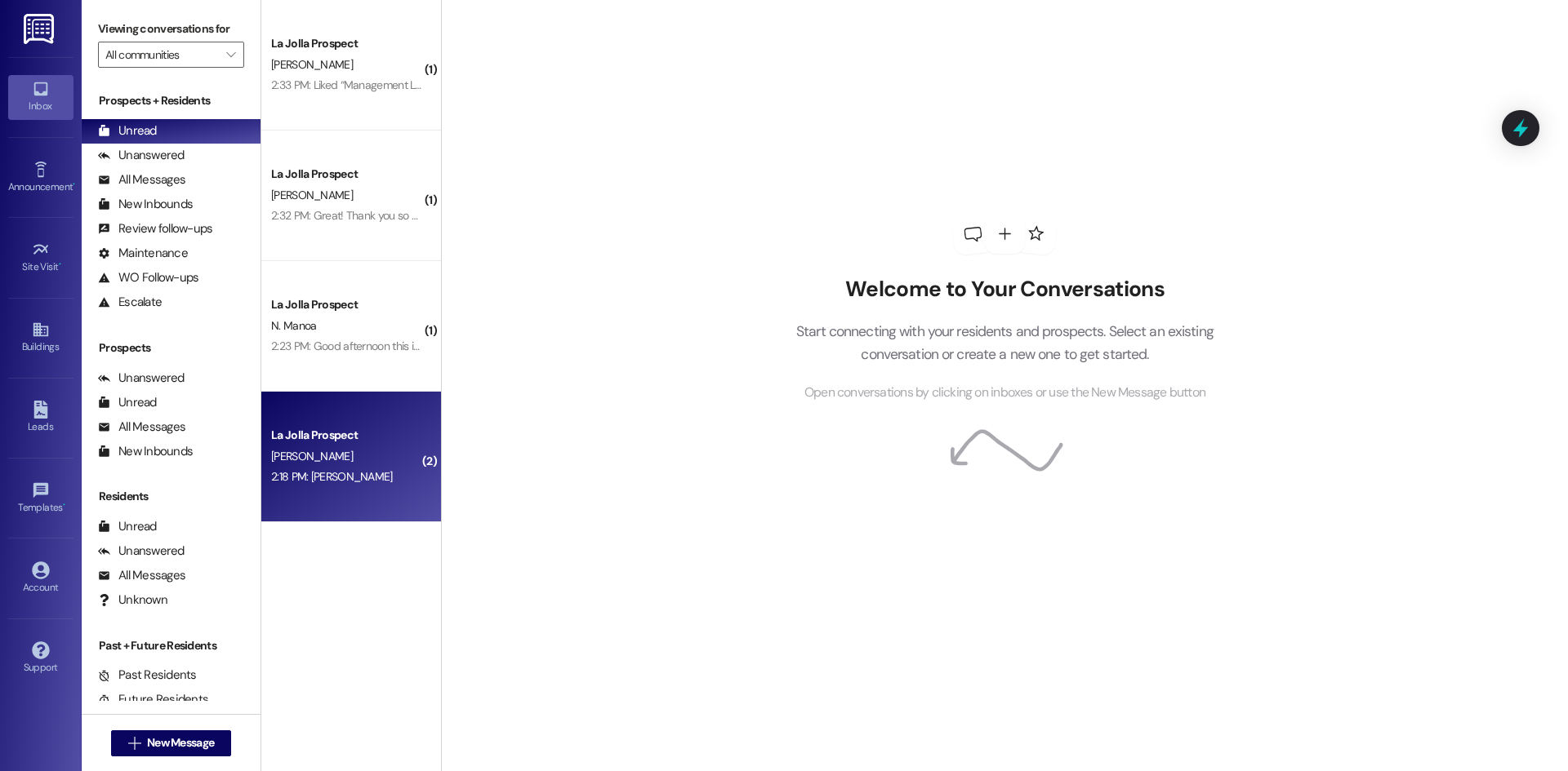
click at [374, 435] on div "La Jolla Prospect" at bounding box center [346, 436] width 152 height 18
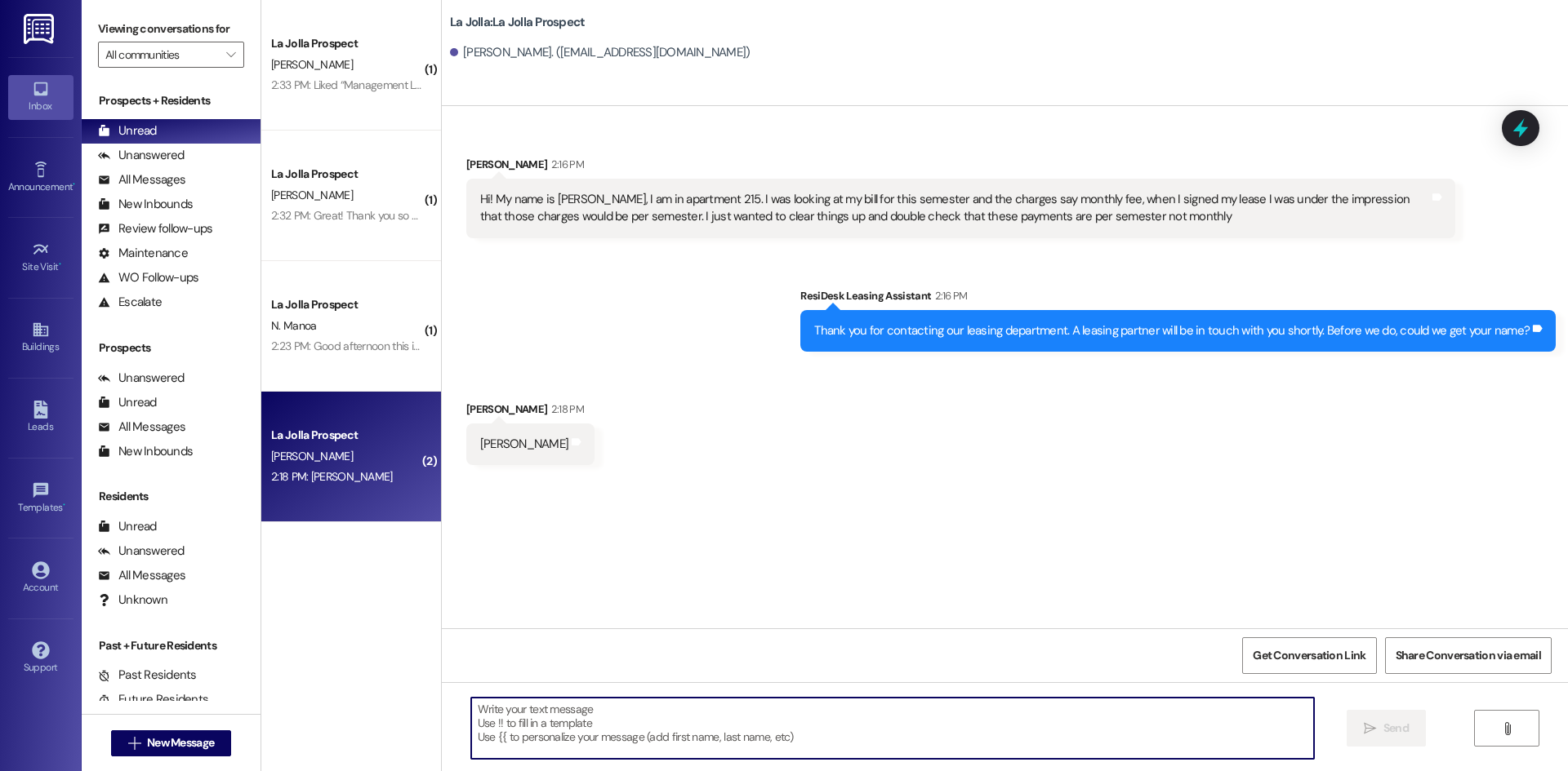
click at [685, 718] on textarea at bounding box center [893, 728] width 843 height 62
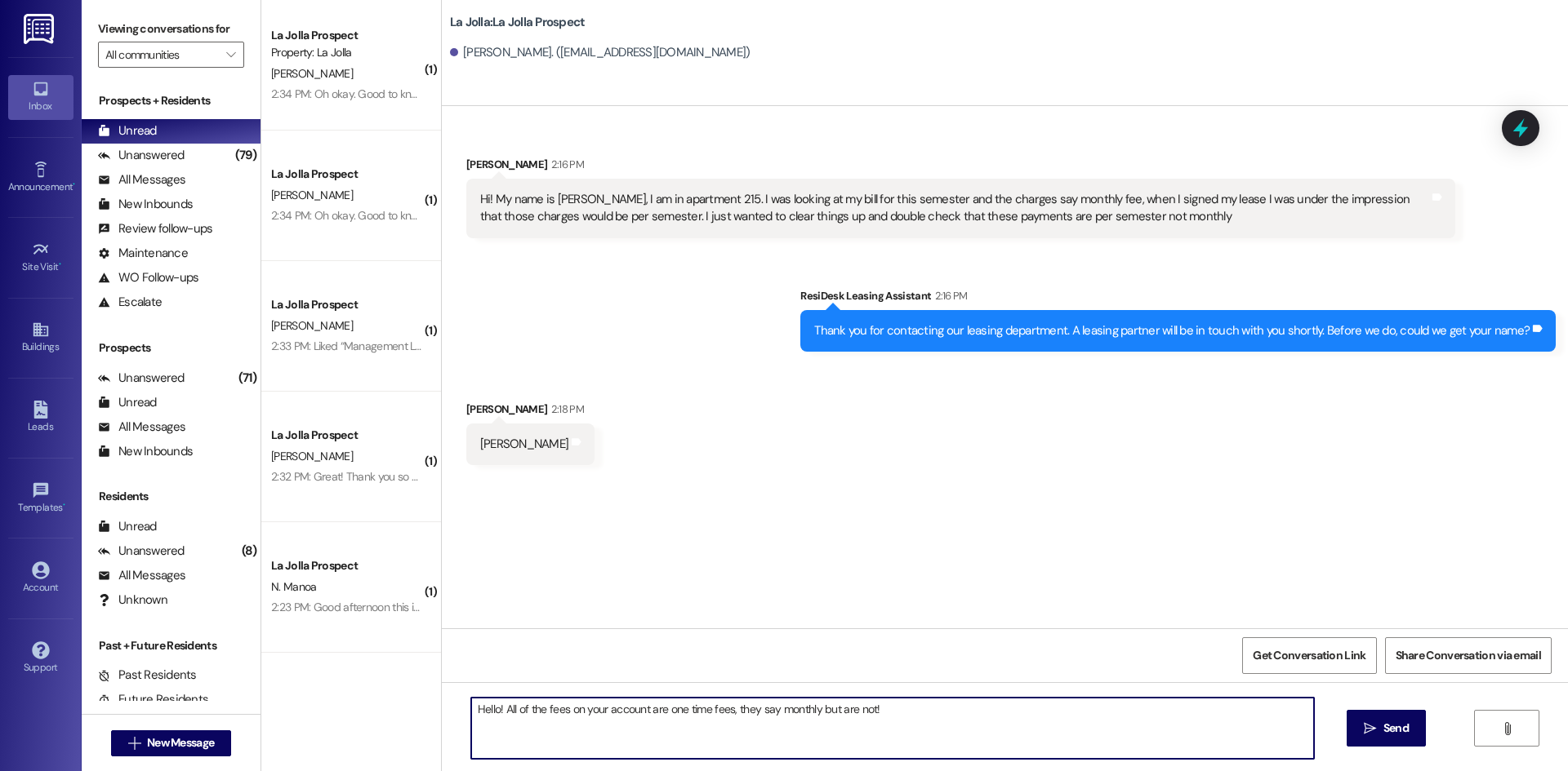
drag, startPoint x: 494, startPoint y: 715, endPoint x: 970, endPoint y: 760, distance: 478.1
click at [970, 760] on div "Hello! All of the fees on your account are one time fees, they say monthly but …" at bounding box center [893, 728] width 845 height 63
click at [950, 731] on textarea "Hello! All of the fees on your account are one time fees, they say monthly but …" at bounding box center [893, 728] width 843 height 62
type textarea "Hello! All of the fees on your account are one time fees, they say monthly but …"
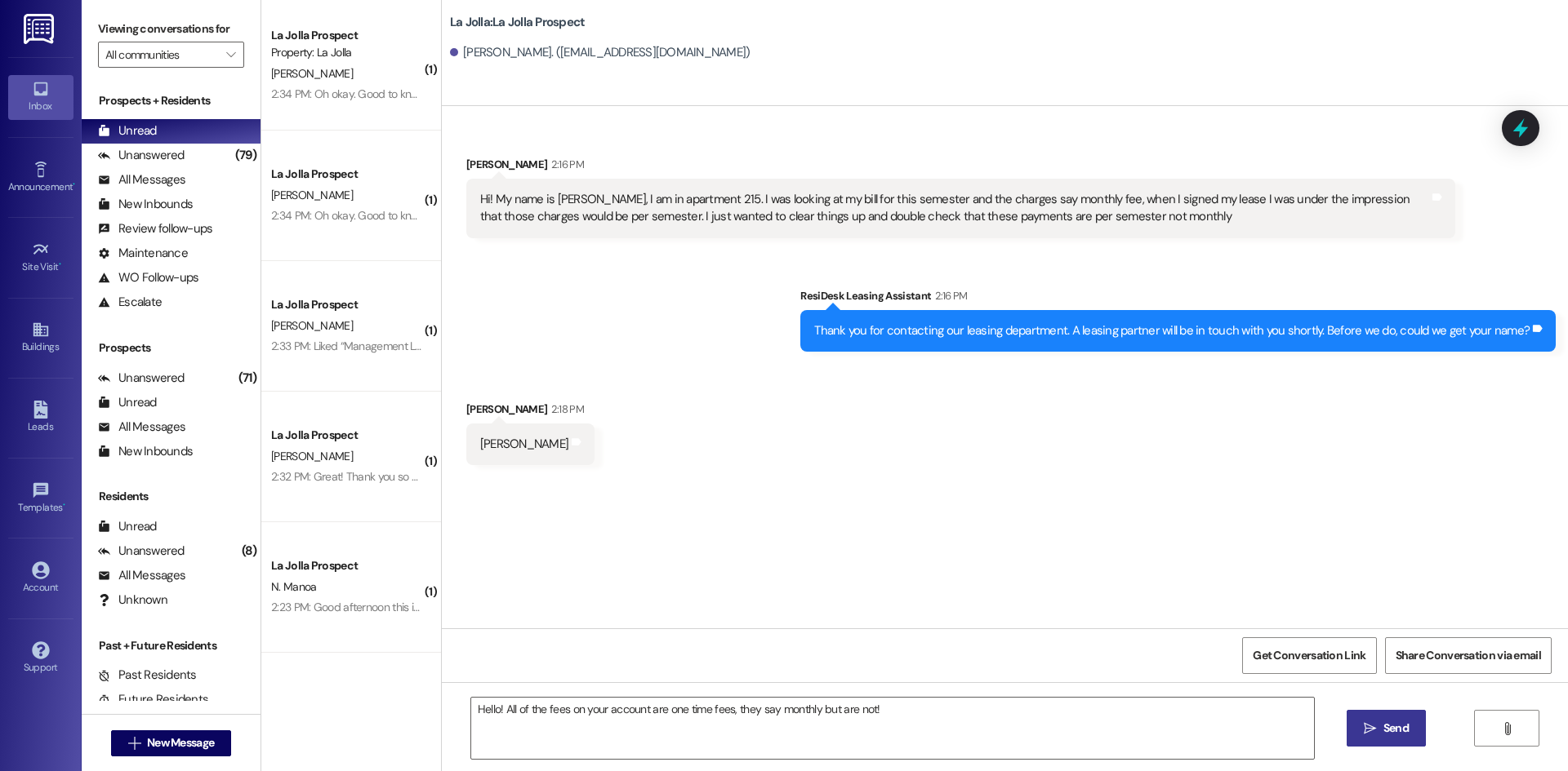
click at [1367, 726] on icon "" at bounding box center [1370, 728] width 13 height 13
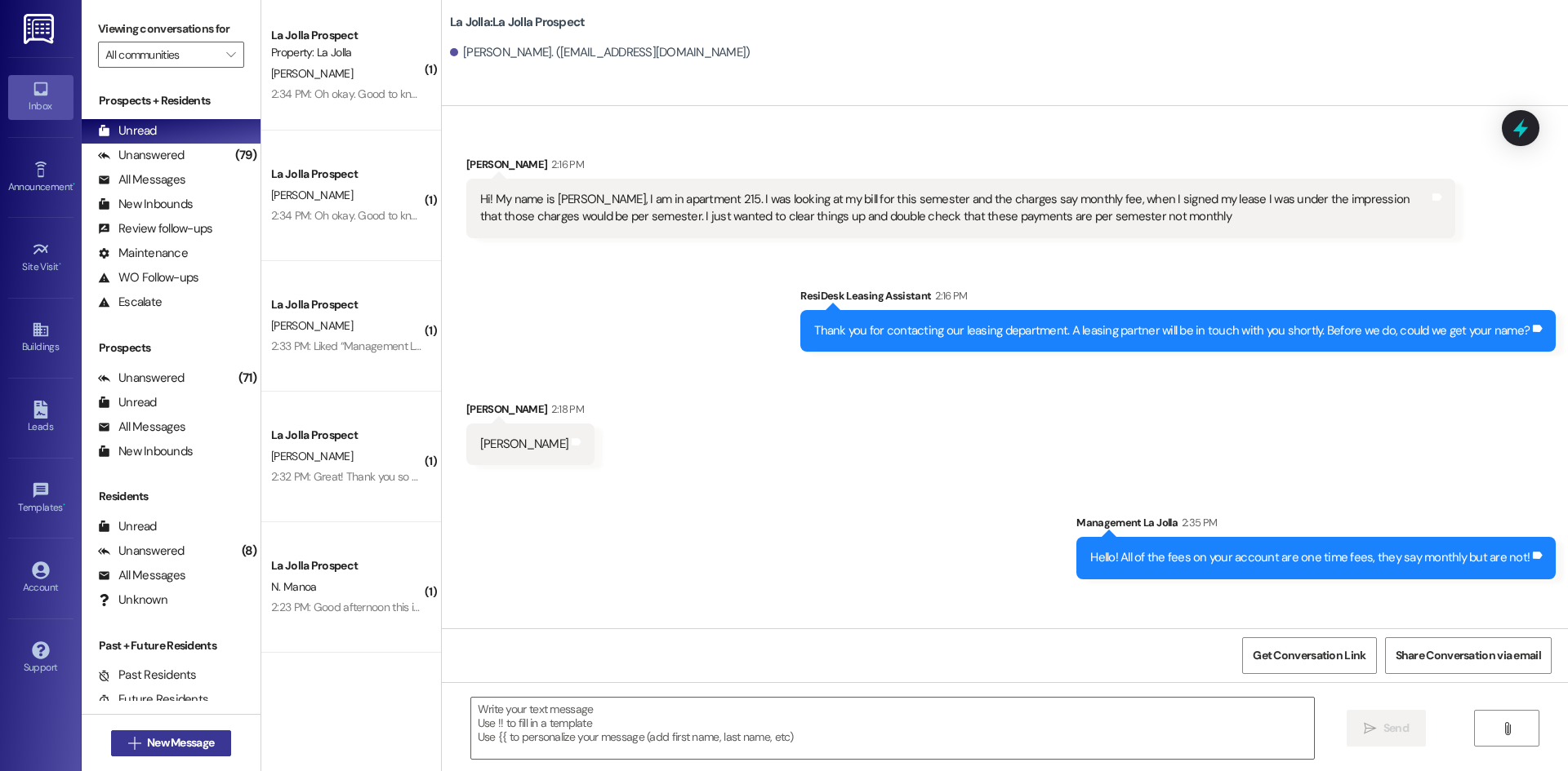
click at [175, 744] on span "New Message" at bounding box center [180, 744] width 66 height 18
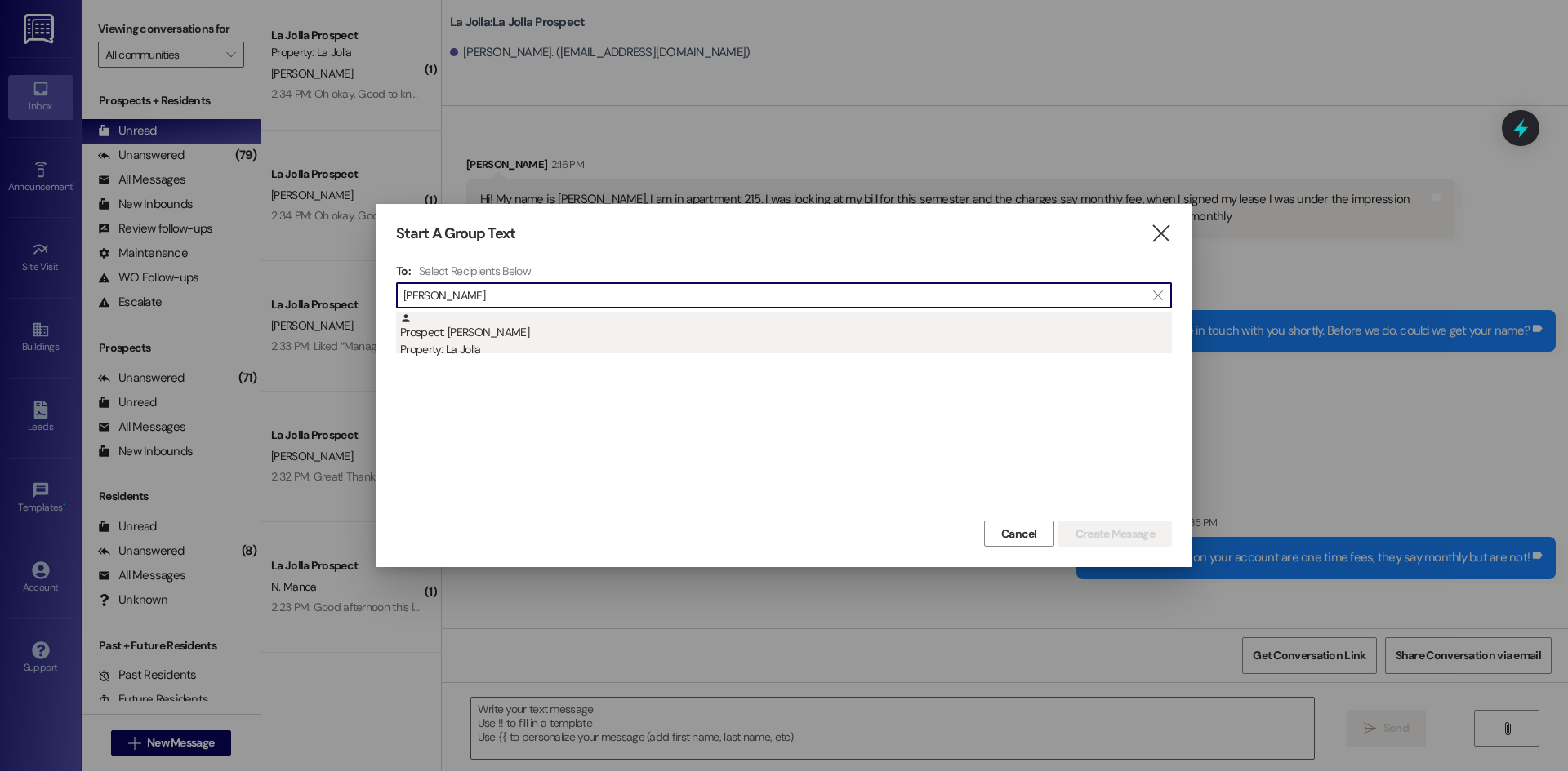
type input "[PERSON_NAME]"
click at [621, 340] on div "Prospect: [PERSON_NAME] Property: La Jolla" at bounding box center [785, 336] width 771 height 47
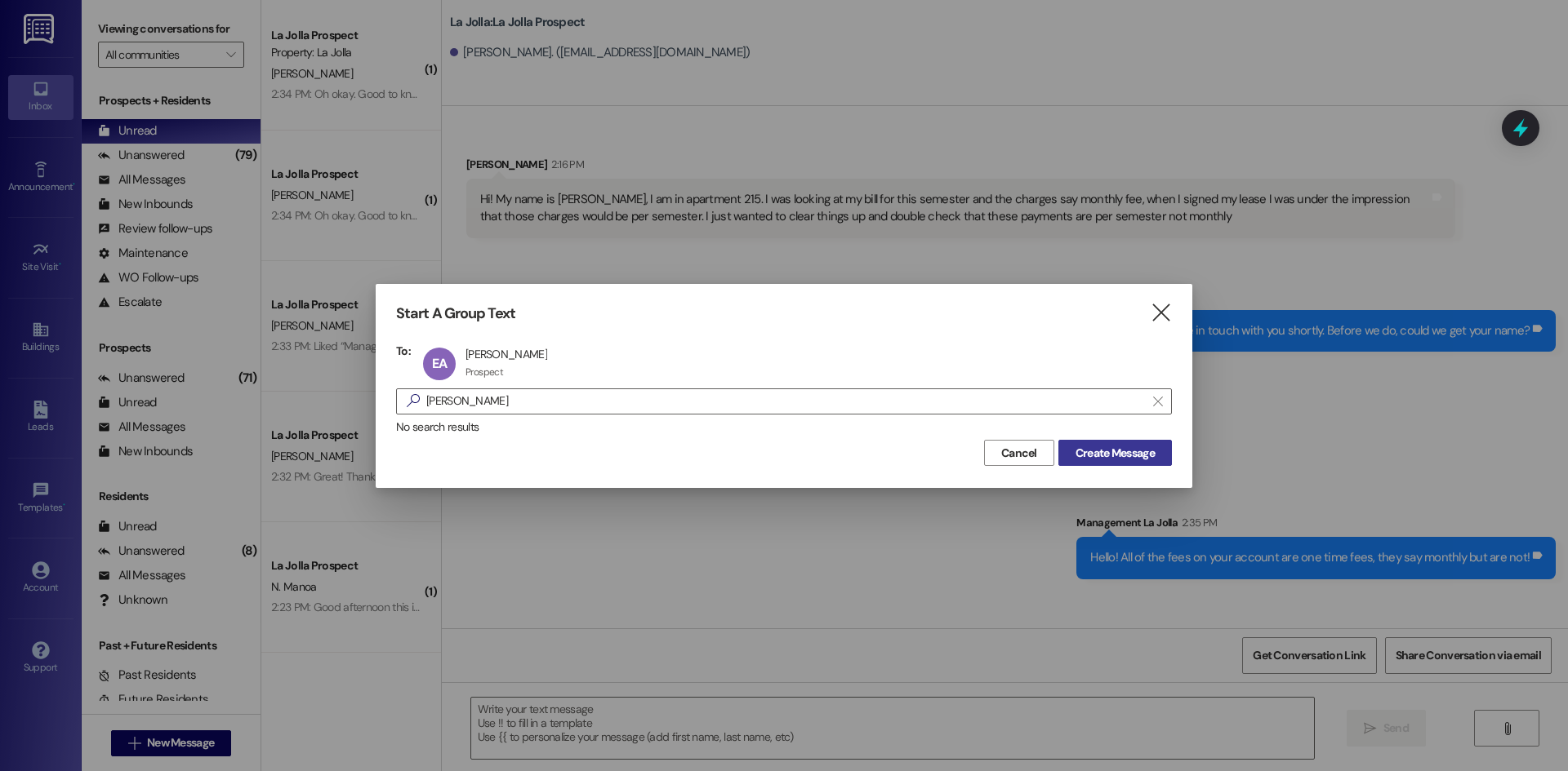
click at [1099, 450] on span "Create Message" at bounding box center [1114, 453] width 79 height 18
